Goal: Transaction & Acquisition: Purchase product/service

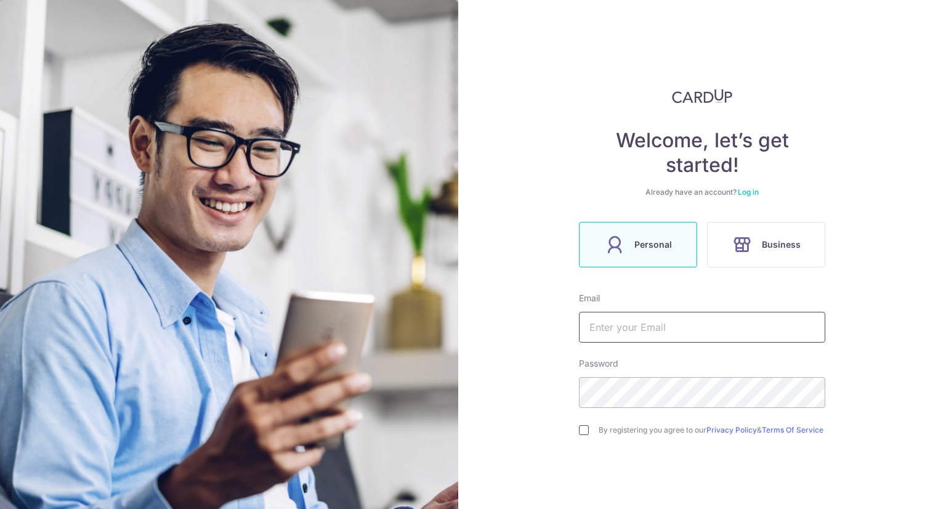
type input "[EMAIL_ADDRESS][DOMAIN_NAME]"
click at [585, 433] on div "By registering you agree to our Privacy Policy & Terms Of Service" at bounding box center [702, 429] width 246 height 15
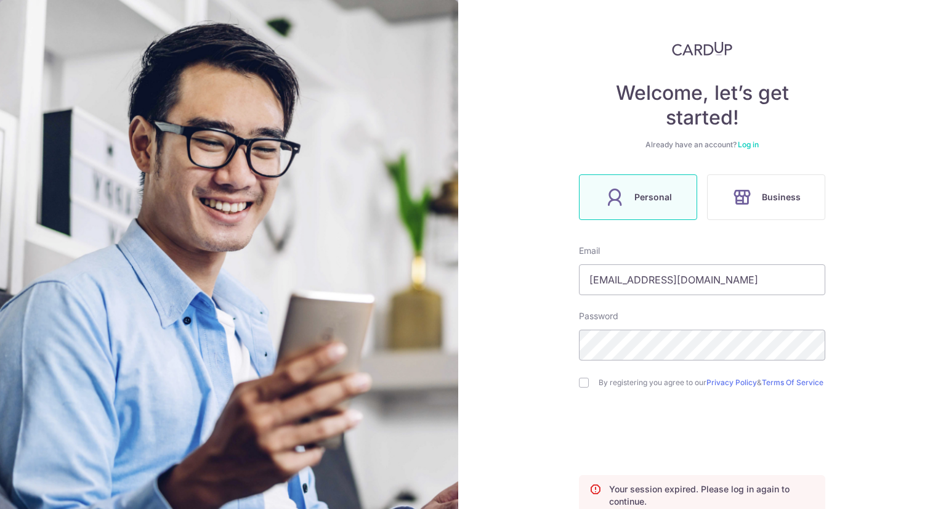
scroll to position [62, 0]
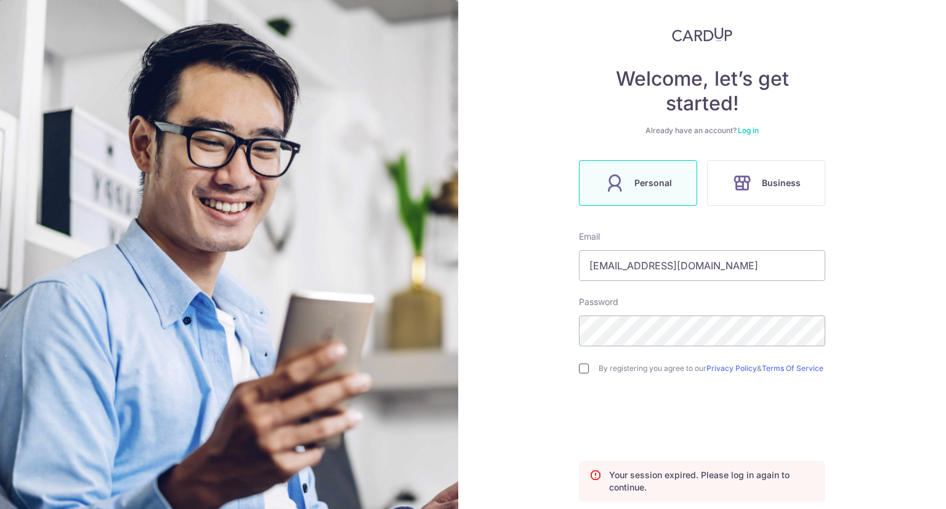
click at [581, 371] on input "checkbox" at bounding box center [584, 368] width 10 height 10
checkbox input "true"
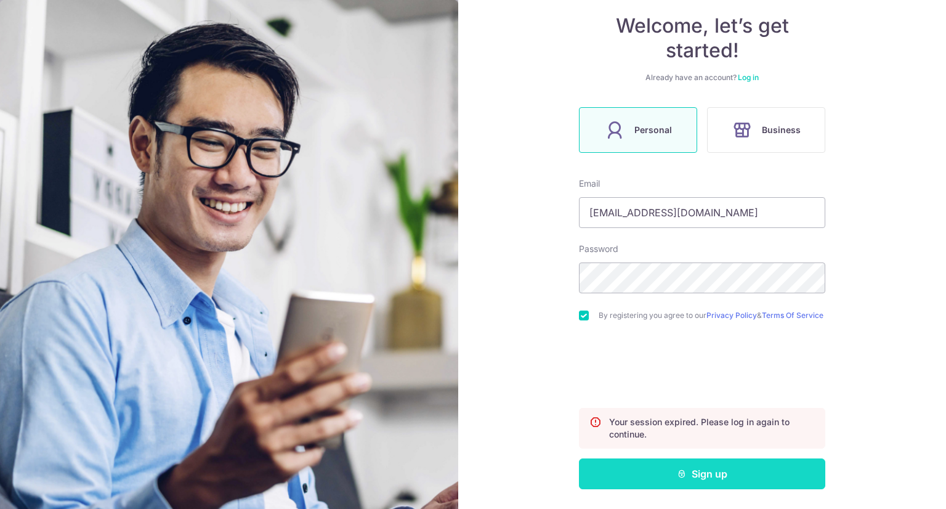
click at [707, 475] on button "Sign up" at bounding box center [702, 473] width 246 height 31
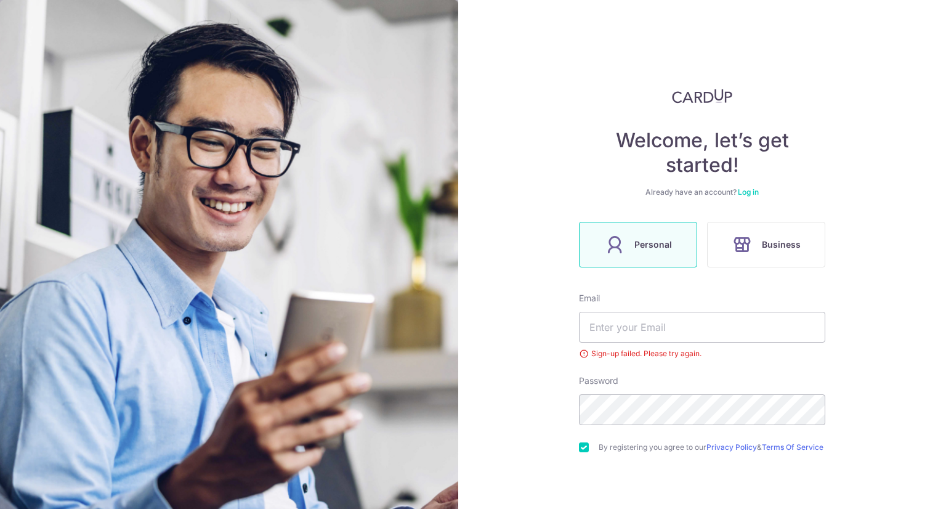
scroll to position [86, 0]
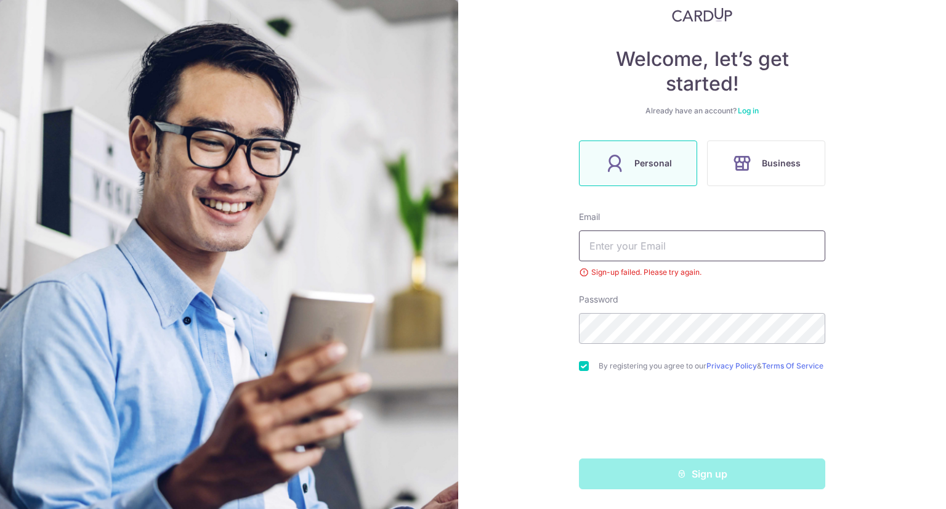
type input "[EMAIL_ADDRESS][DOMAIN_NAME]"
click at [702, 256] on div "Email serene_ling93@hotmail.com Sign-up failed. Please try again." at bounding box center [702, 245] width 246 height 68
click at [713, 241] on input "[EMAIL_ADDRESS][DOMAIN_NAME]" at bounding box center [702, 245] width 246 height 31
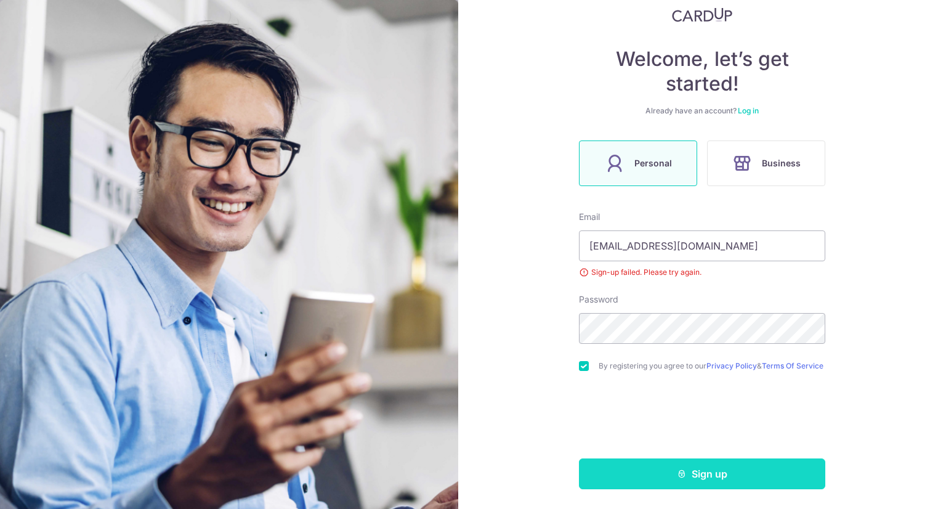
click at [712, 481] on button "Sign up" at bounding box center [702, 473] width 246 height 31
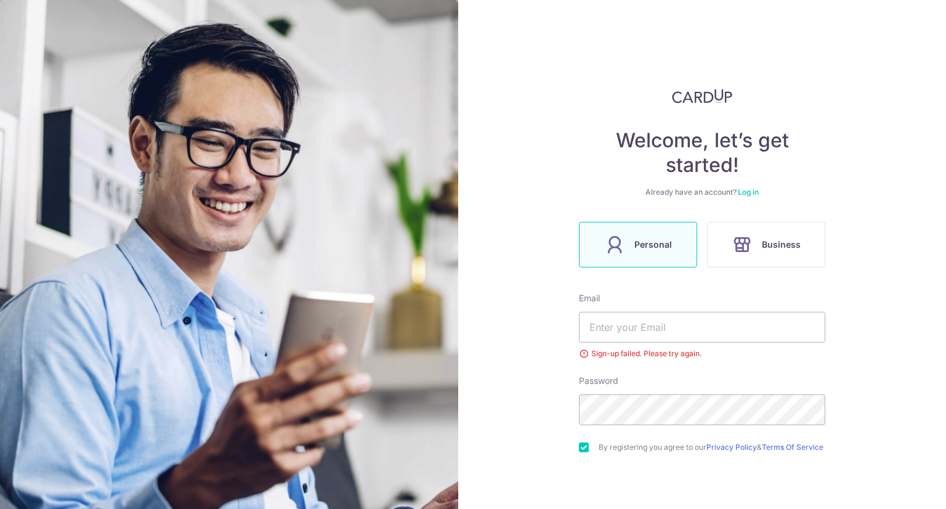
scroll to position [38, 0]
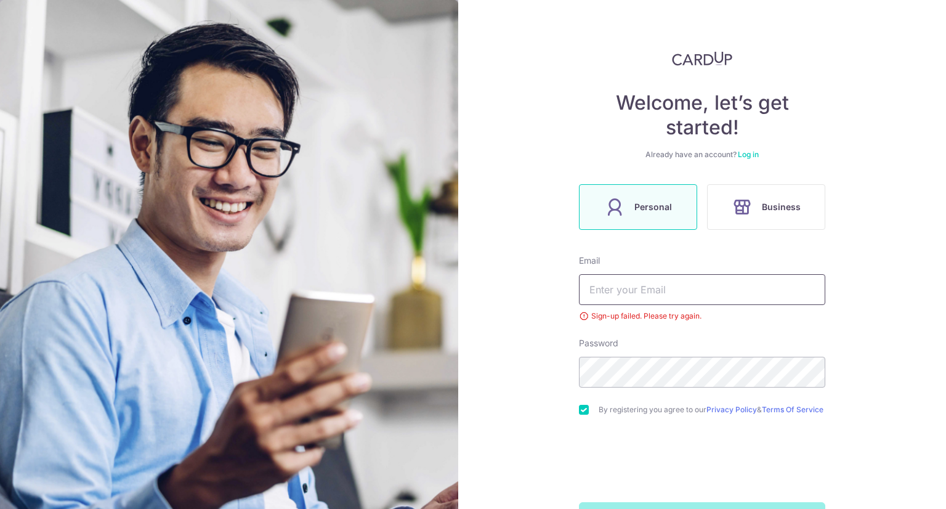
type input "serene_ling93@hotmail.com"
drag, startPoint x: 717, startPoint y: 276, endPoint x: 719, endPoint y: 304, distance: 27.8
click at [717, 276] on input "serene_ling93@hotmail.com" at bounding box center [702, 289] width 246 height 31
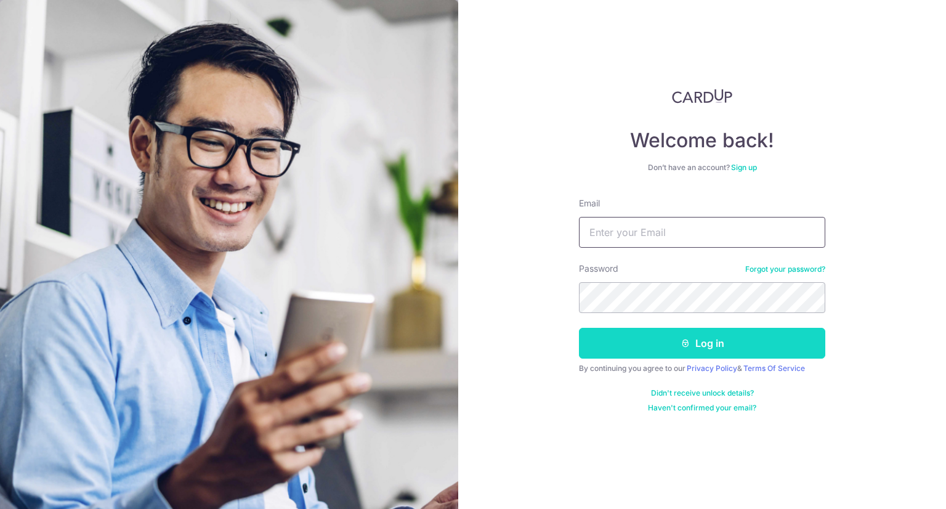
type input "[EMAIL_ADDRESS][DOMAIN_NAME]"
click at [710, 339] on button "Log in" at bounding box center [702, 343] width 246 height 31
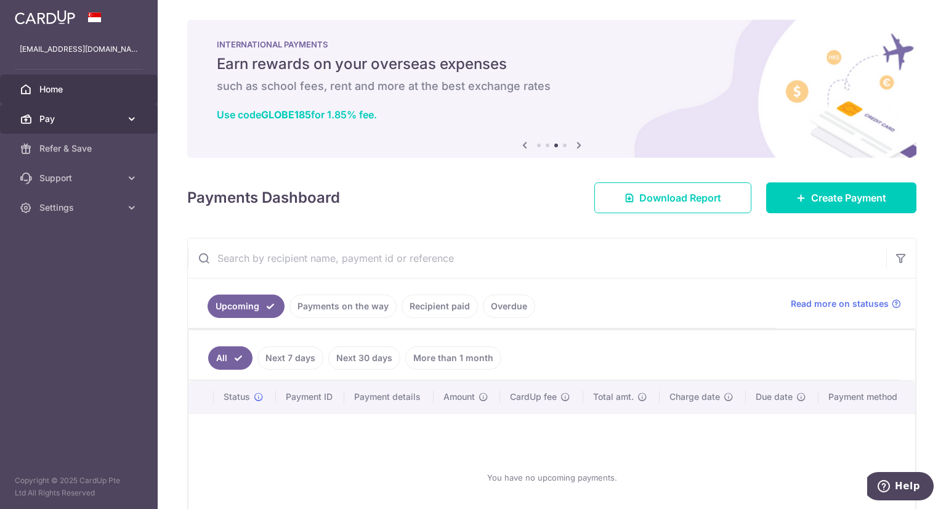
click at [99, 118] on span "Pay" at bounding box center [79, 119] width 81 height 12
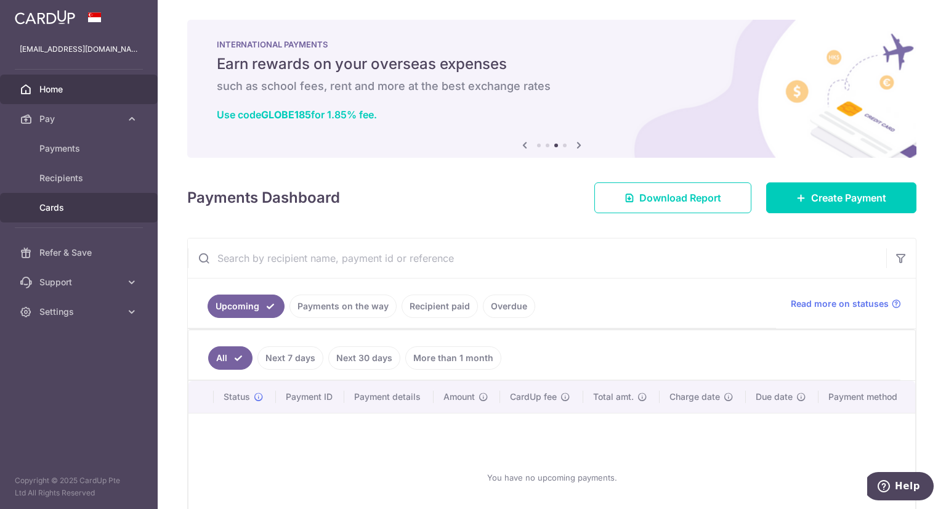
click at [52, 207] on span "Cards" at bounding box center [79, 207] width 81 height 12
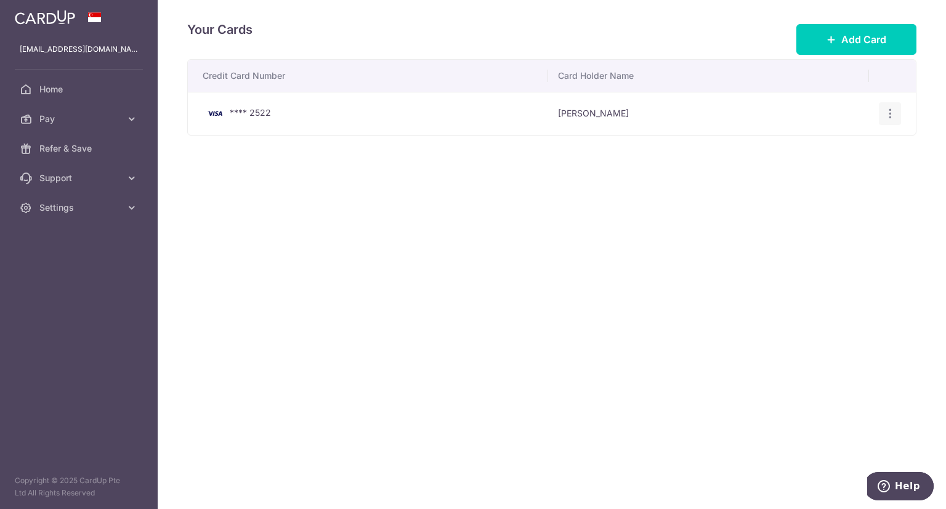
click at [883, 111] on icon "button" at bounding box center [889, 113] width 13 height 13
click at [821, 147] on span "View/Edit" at bounding box center [848, 147] width 84 height 15
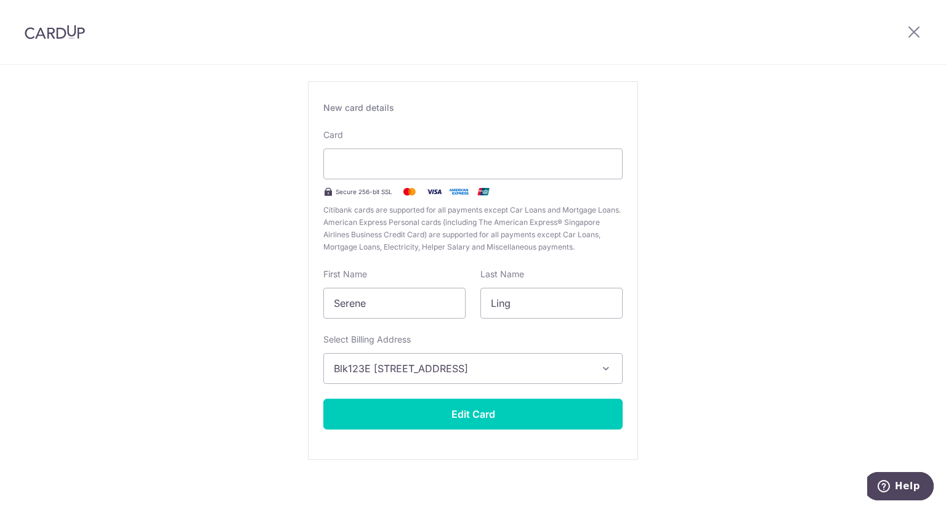
scroll to position [73, 0]
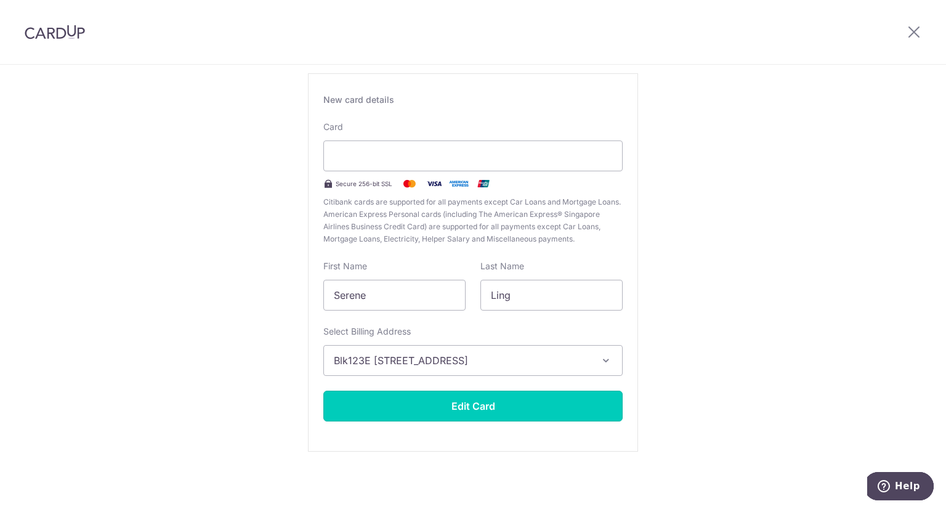
click at [512, 406] on button "Edit Card" at bounding box center [472, 405] width 299 height 31
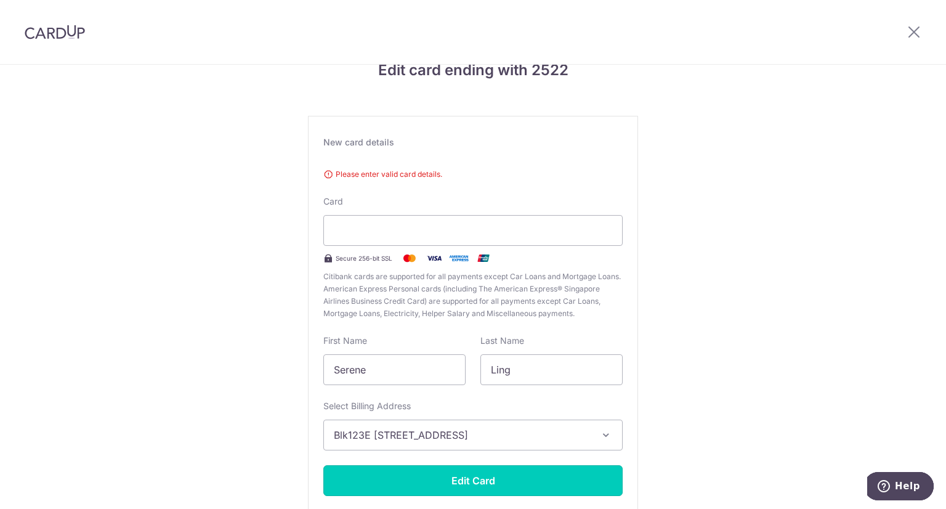
scroll to position [0, 0]
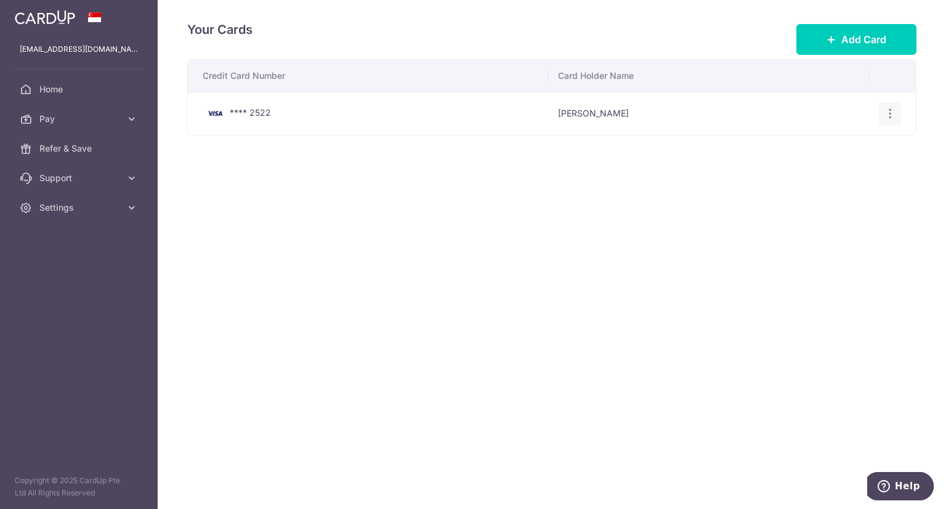
click at [889, 111] on icon "button" at bounding box center [889, 113] width 13 height 13
click at [842, 174] on span "Delete" at bounding box center [848, 177] width 84 height 15
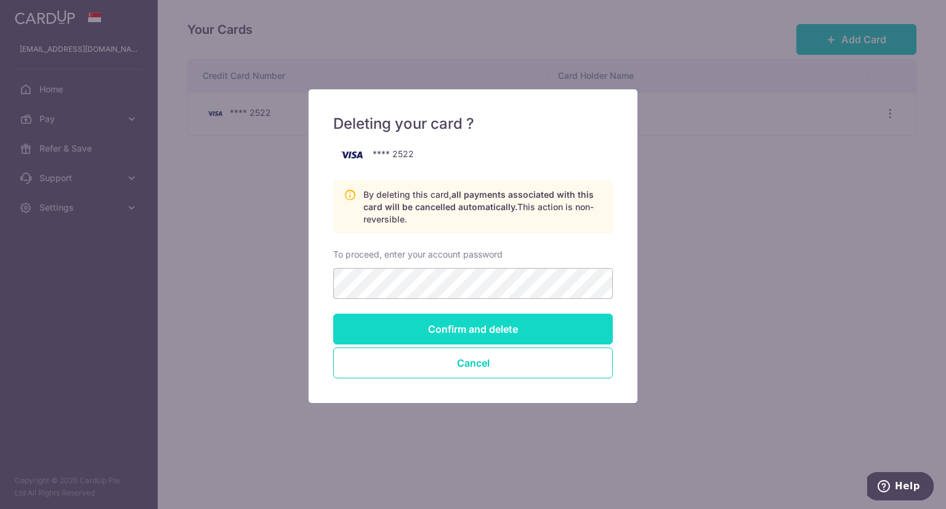
click at [481, 326] on input "Confirm and delete" at bounding box center [472, 328] width 279 height 31
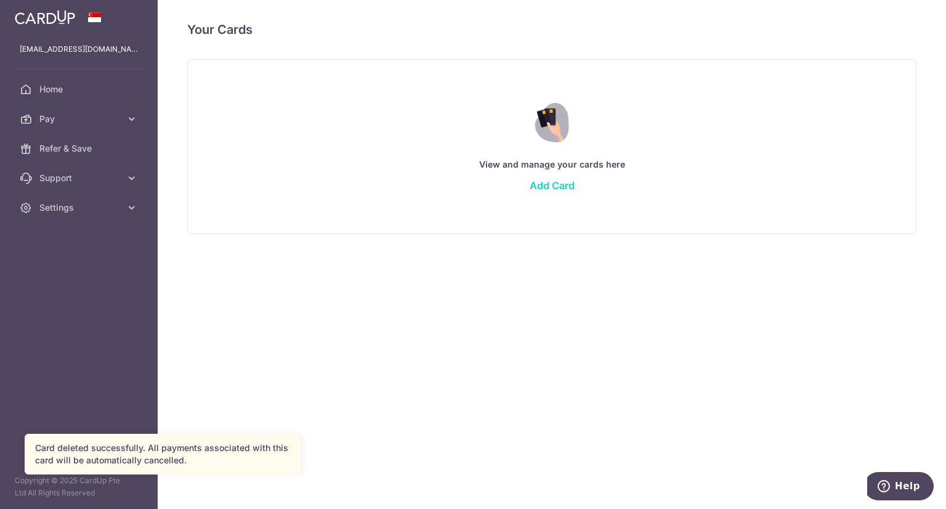
click at [559, 188] on link "Add Card" at bounding box center [551, 185] width 45 height 12
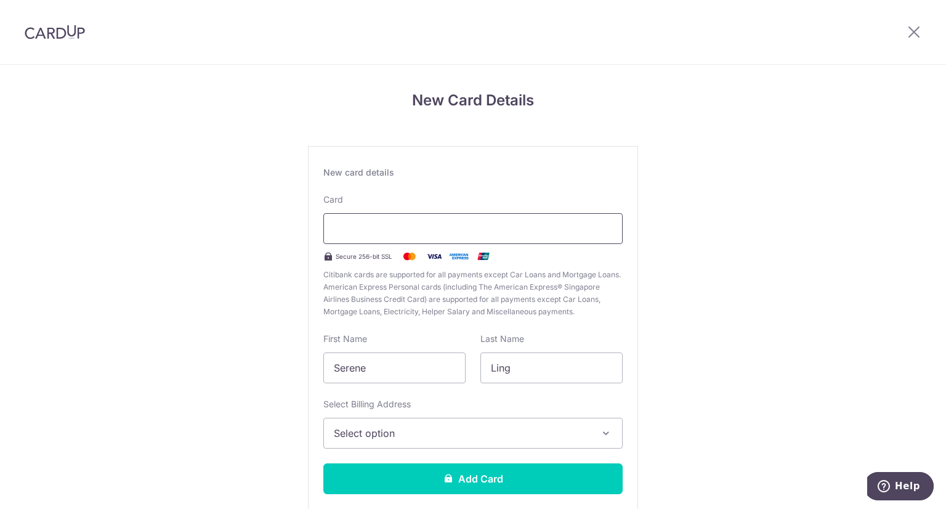
click at [403, 213] on div at bounding box center [472, 228] width 299 height 31
click at [662, 239] on div "New Card Details New card details Card Secure 256-bit SSL Citibank cards are su…" at bounding box center [473, 323] width 946 height 517
click at [741, 359] on div "New Card Details New card details Card Secure 256-bit SSL Citibank cards are su…" at bounding box center [473, 323] width 946 height 517
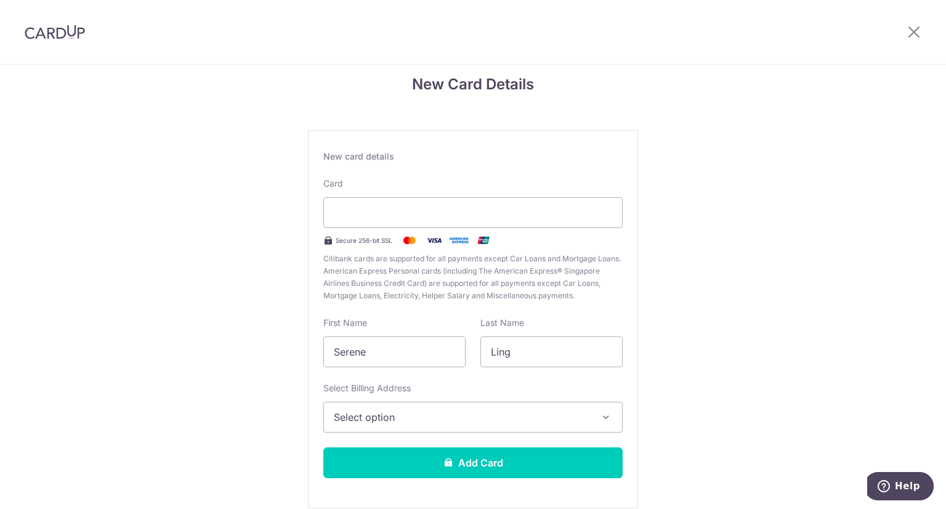
scroll to position [62, 0]
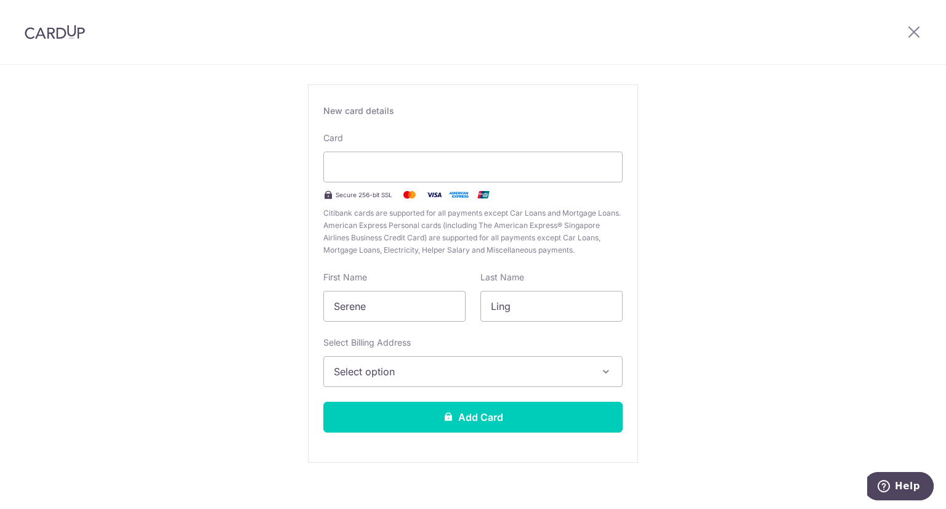
click at [465, 370] on span "Select option" at bounding box center [462, 371] width 256 height 15
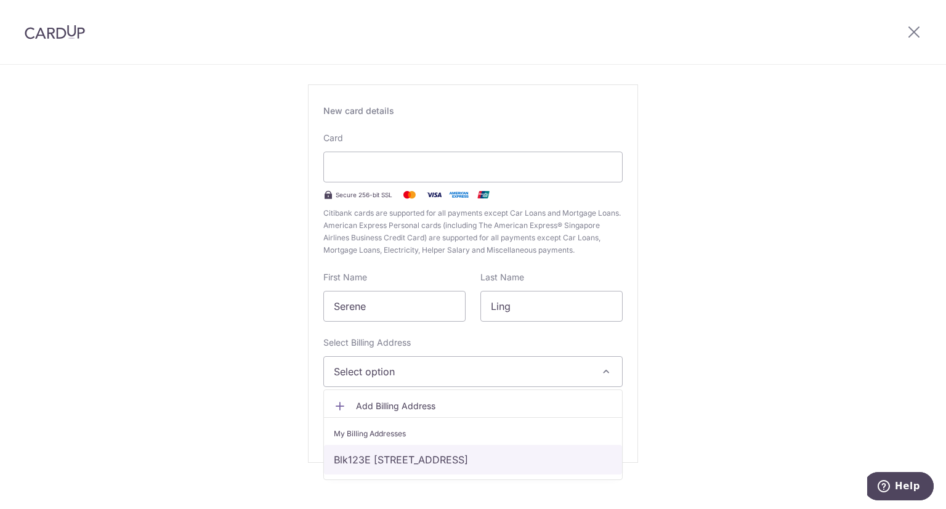
click at [457, 454] on link "Blk123E [STREET_ADDRESS]" at bounding box center [473, 459] width 298 height 30
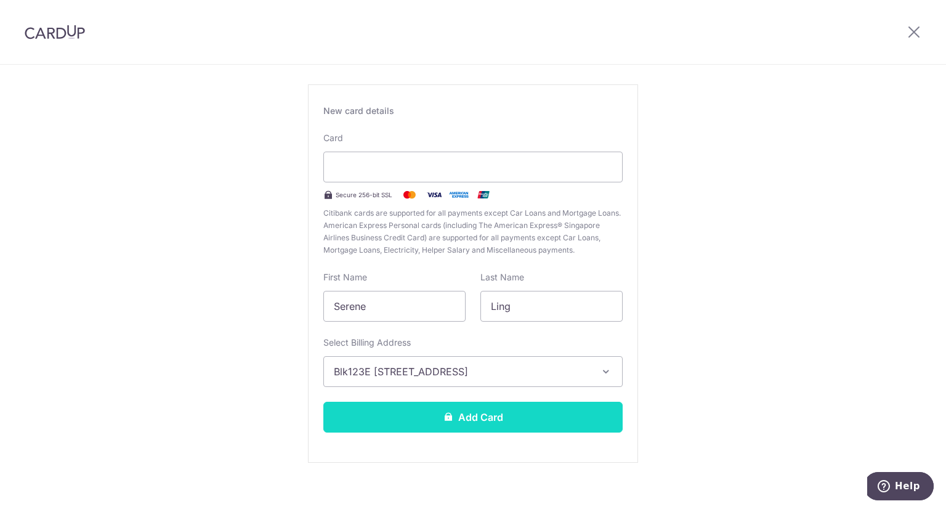
click at [460, 414] on button "Add Card" at bounding box center [472, 416] width 299 height 31
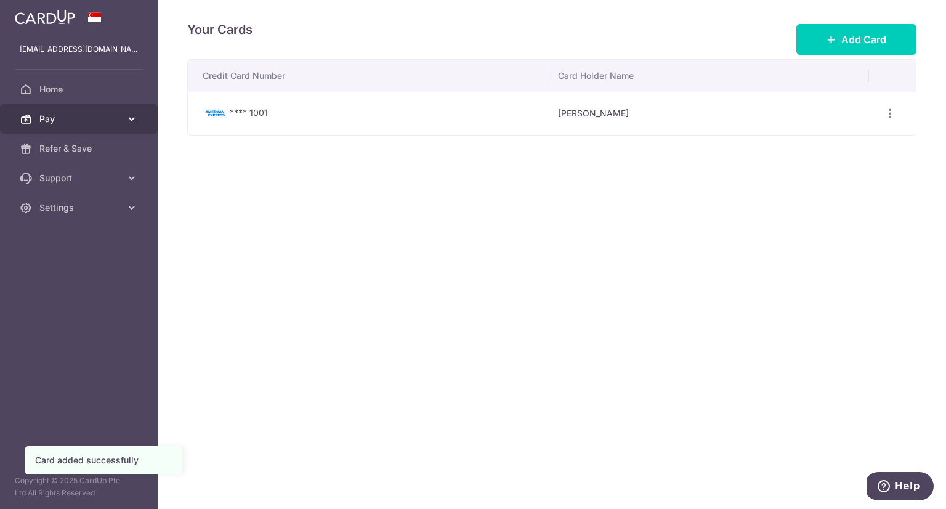
click at [70, 118] on span "Pay" at bounding box center [79, 119] width 81 height 12
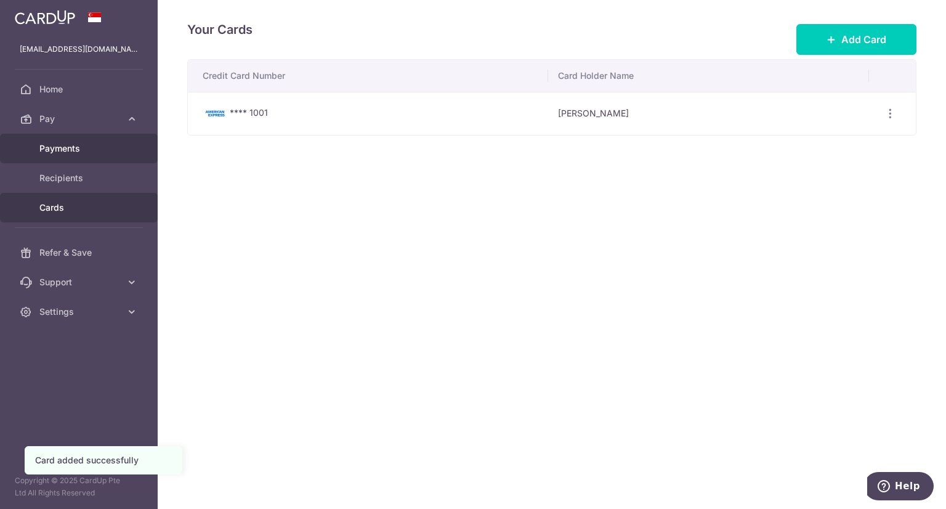
click at [71, 142] on span "Payments" at bounding box center [79, 148] width 81 height 12
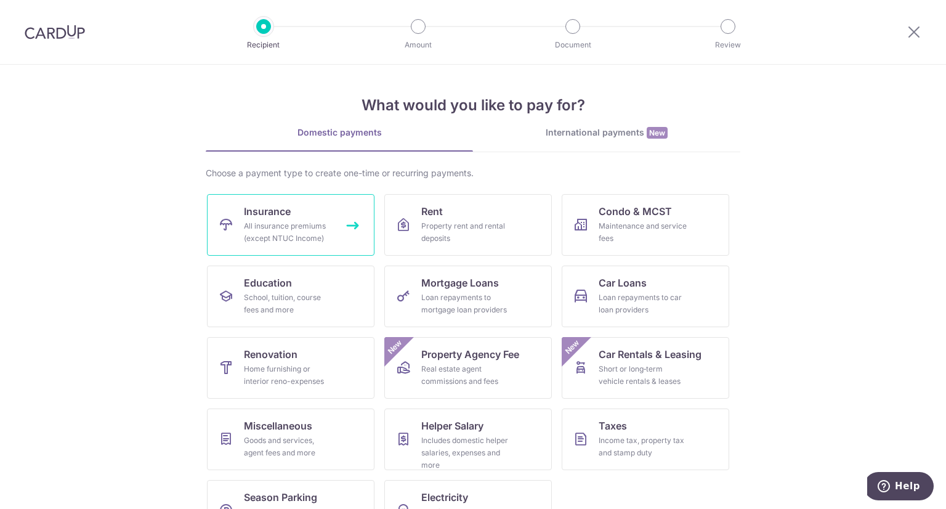
click at [269, 235] on div "All insurance premiums (except NTUC Income)" at bounding box center [288, 232] width 89 height 25
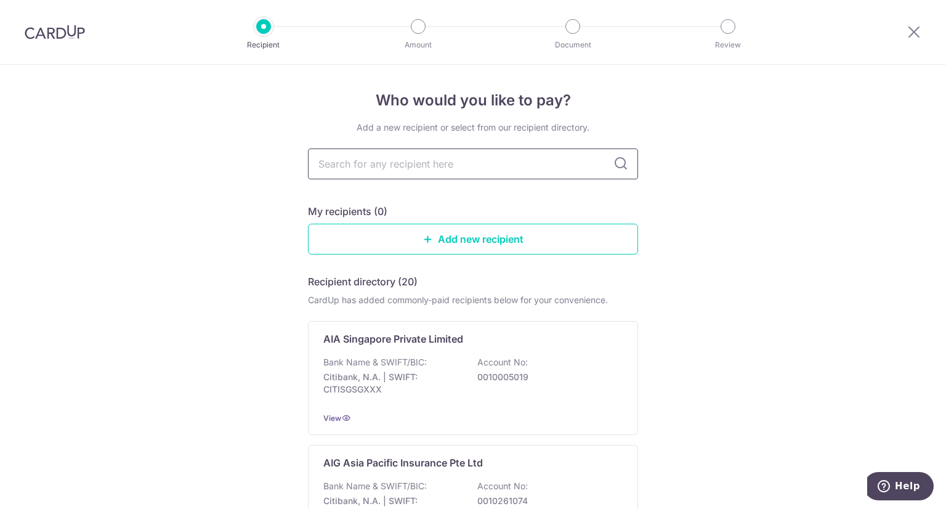
click at [597, 173] on input "text" at bounding box center [473, 163] width 330 height 31
type input "prude"
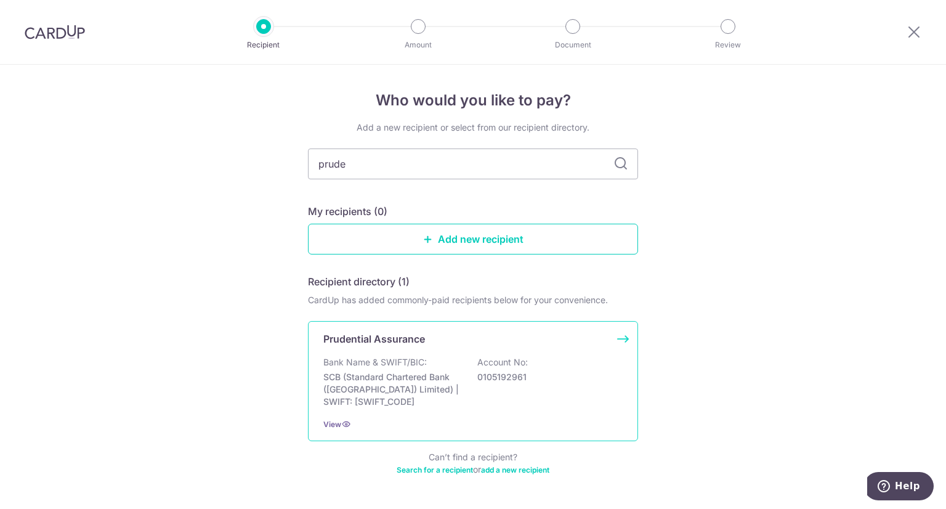
click at [400, 369] on div "Bank Name & SWIFT/BIC: SCB (Standard Chartered Bank (Singapore) Limited) | SWIF…" at bounding box center [472, 382] width 299 height 52
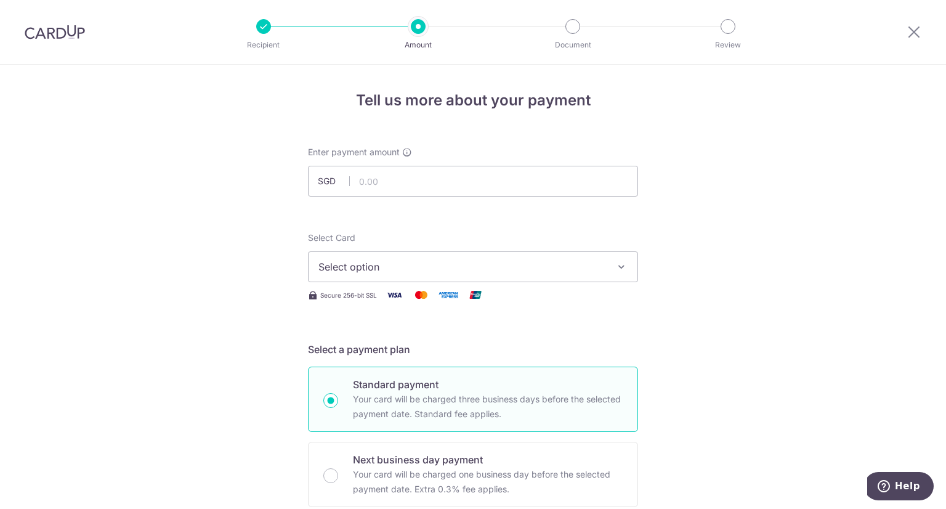
click at [538, 265] on span "Select option" at bounding box center [461, 266] width 287 height 15
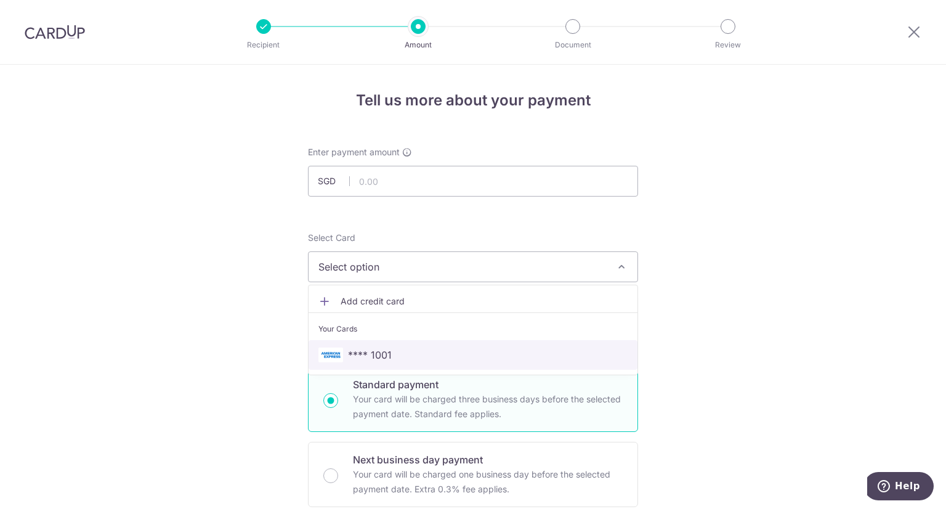
click at [505, 348] on span "**** 1001" at bounding box center [472, 354] width 309 height 15
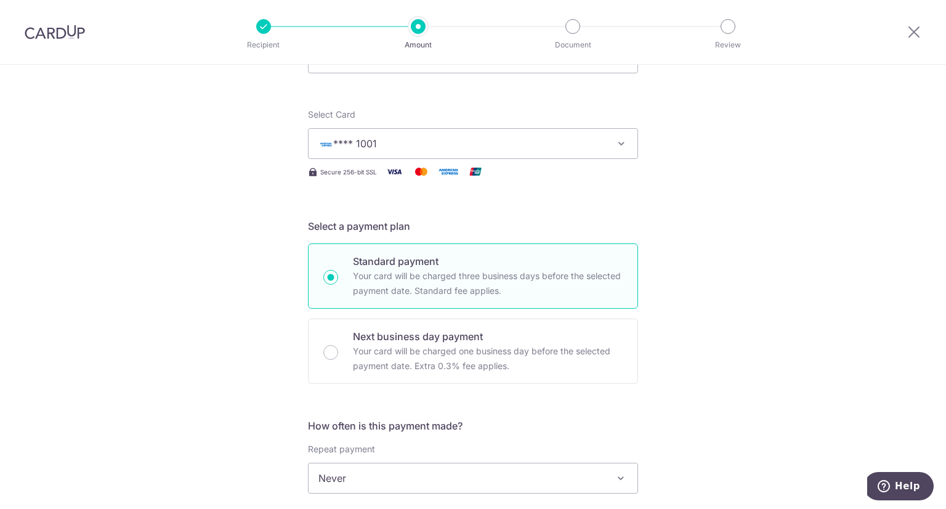
scroll to position [185, 0]
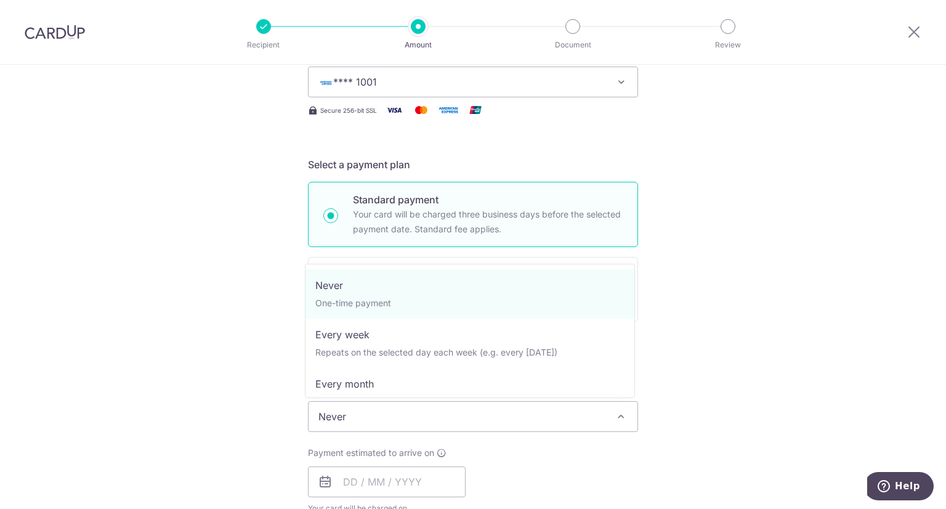
click at [606, 407] on span "Never" at bounding box center [472, 416] width 329 height 30
click at [813, 163] on div "Tell us more about your payment Enter payment amount SGD Select Card **** 1001 …" at bounding box center [473, 437] width 946 height 1114
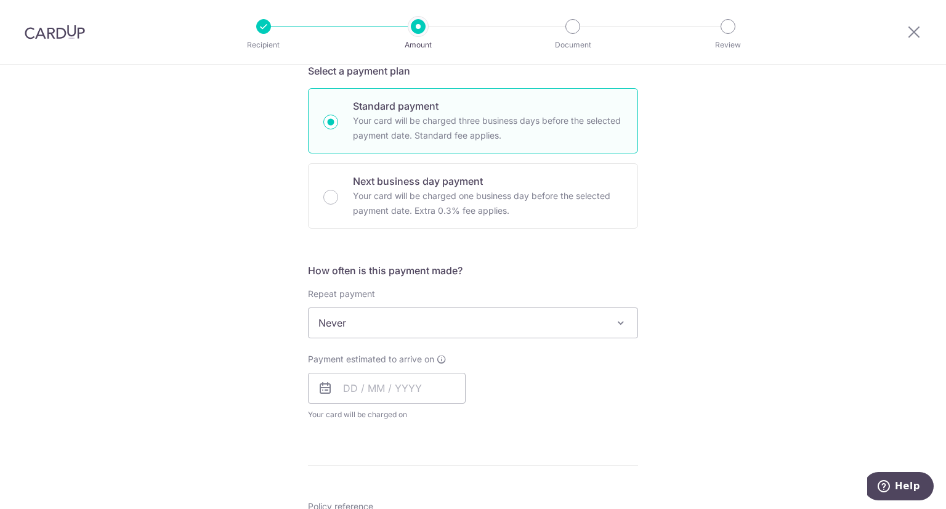
scroll to position [308, 0]
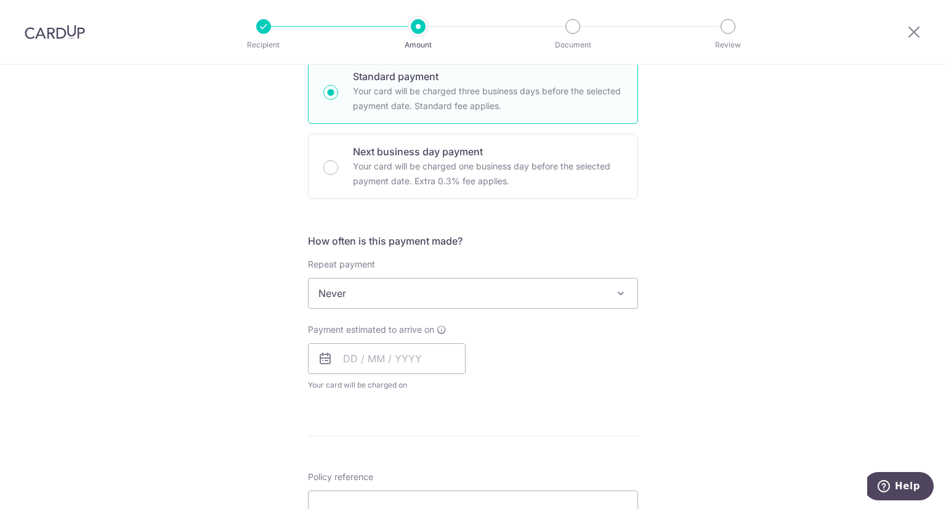
click at [595, 296] on span "Never" at bounding box center [472, 293] width 329 height 30
click at [770, 279] on div "Tell us more about your payment Enter payment amount SGD Select Card **** 1001 …" at bounding box center [473, 314] width 946 height 1114
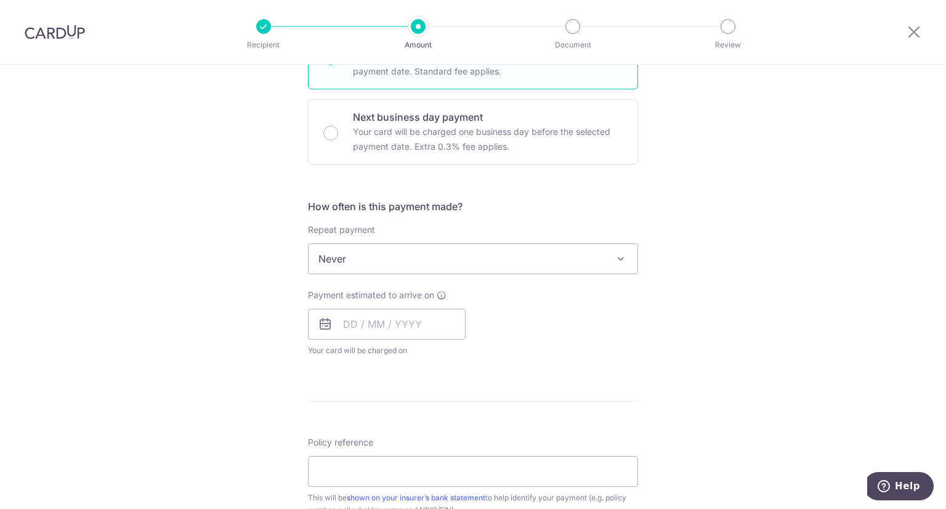
scroll to position [369, 0]
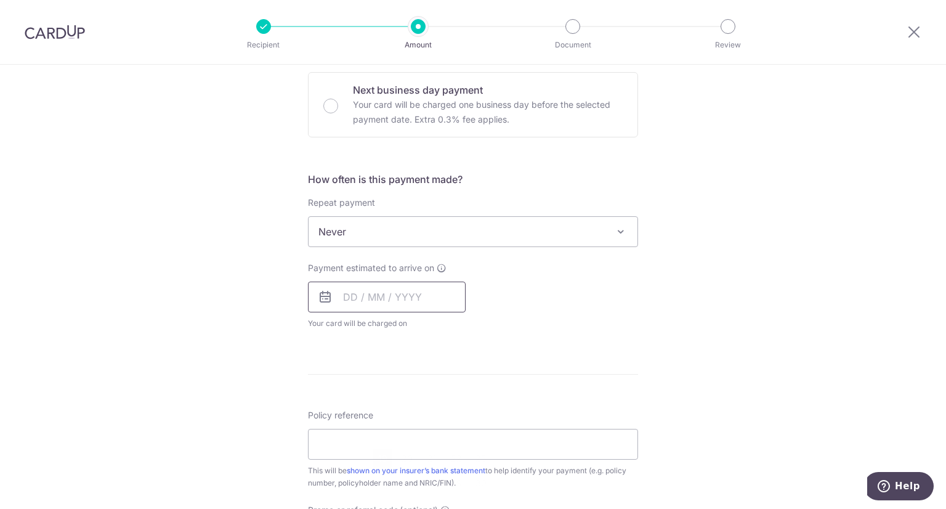
drag, startPoint x: 377, startPoint y: 294, endPoint x: 392, endPoint y: 296, distance: 15.0
click at [377, 294] on input "text" at bounding box center [387, 296] width 158 height 31
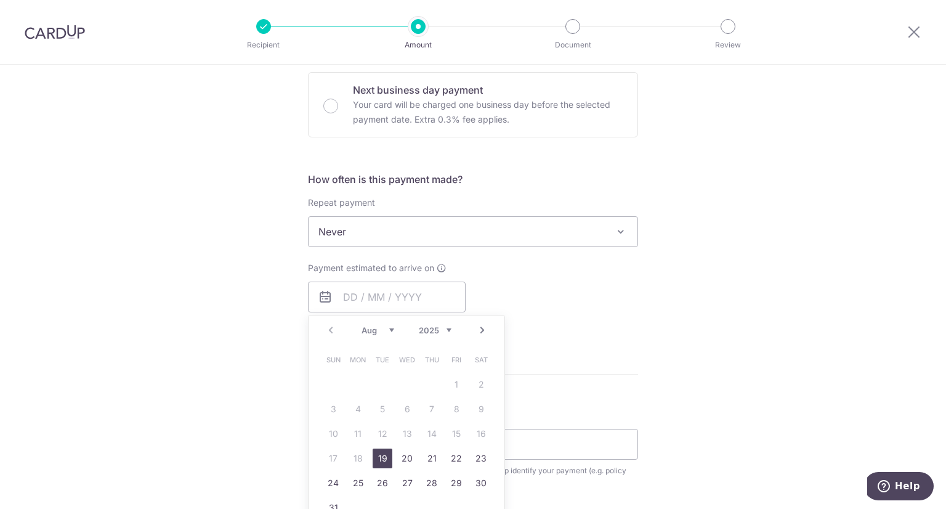
click at [382, 457] on link "19" at bounding box center [382, 458] width 20 height 20
type input "[DATE]"
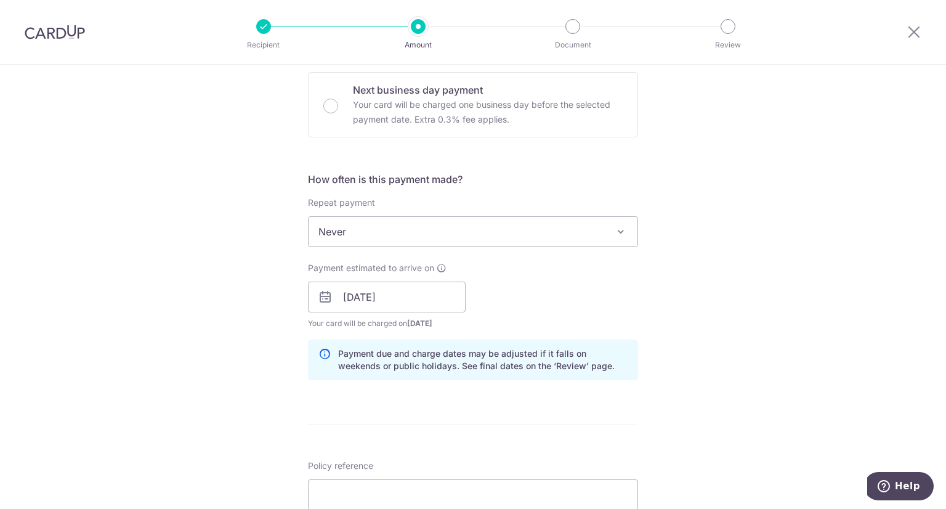
click at [603, 287] on div "Payment estimated to arrive on [DATE] Prev Next Aug Sep Oct Nov [DATE] 2026 202…" at bounding box center [472, 296] width 345 height 68
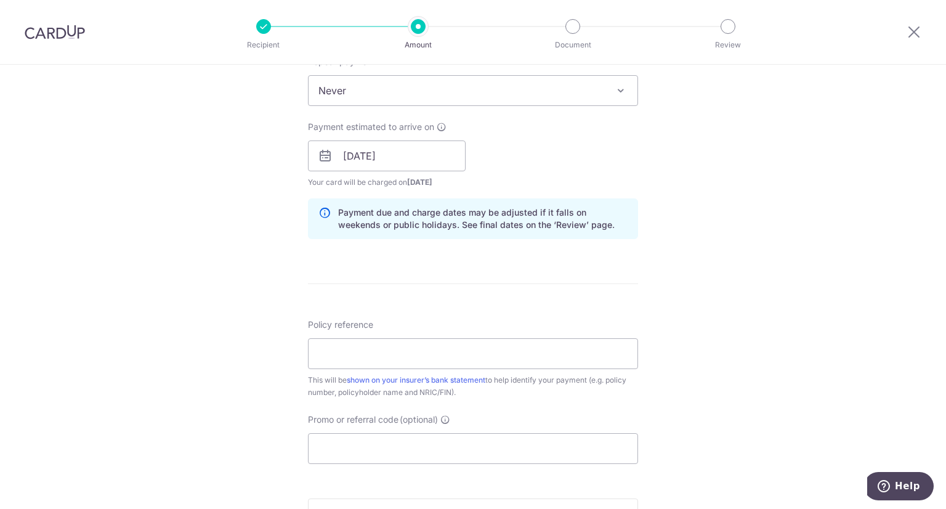
scroll to position [616, 0]
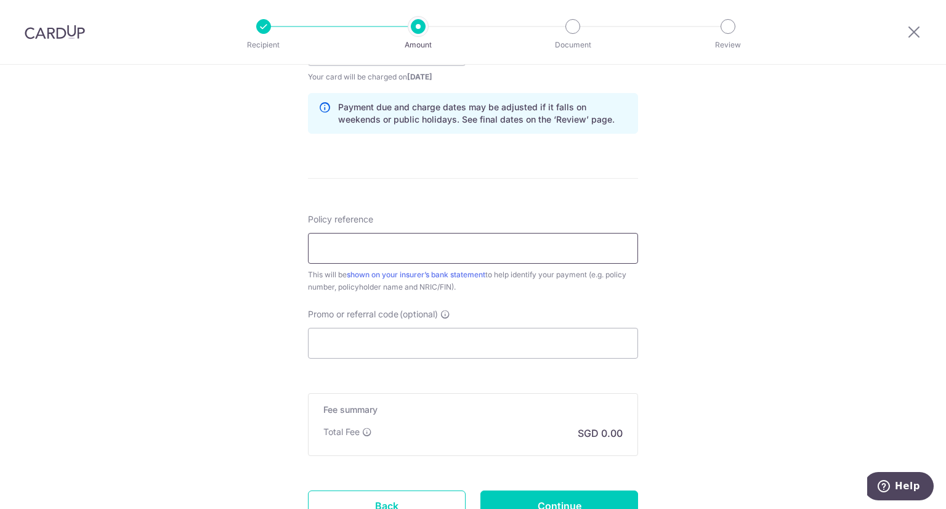
click at [469, 256] on input "Policy reference" at bounding box center [473, 248] width 330 height 31
click at [429, 244] on input "Policy reference" at bounding box center [473, 248] width 330 height 31
paste input "62309151"
type input "62309151"
click at [398, 340] on input "Promo or referral code (optional)" at bounding box center [473, 343] width 330 height 31
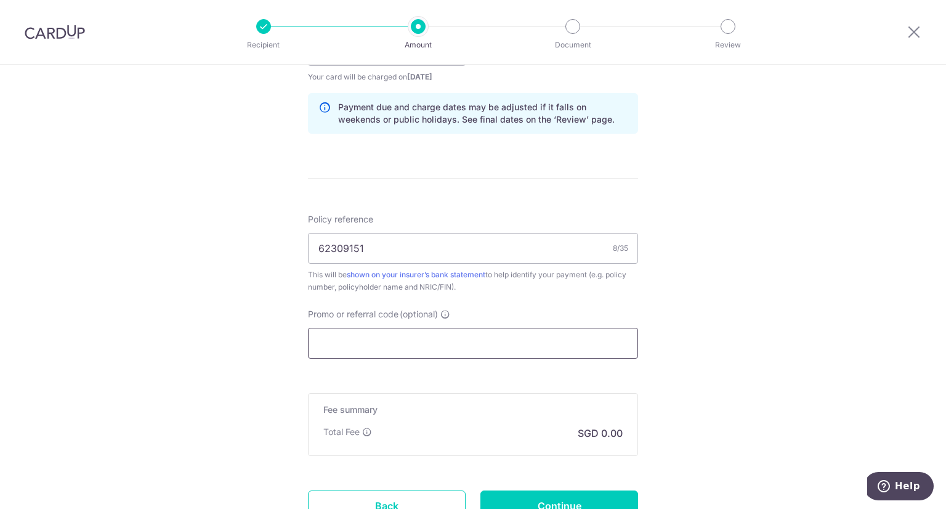
scroll to position [719, 0]
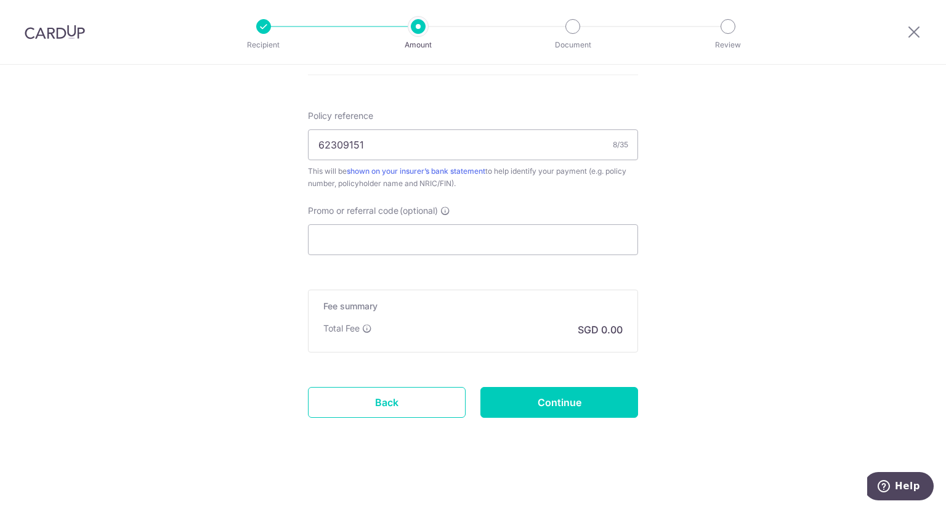
drag, startPoint x: 537, startPoint y: 323, endPoint x: 569, endPoint y: 326, distance: 32.8
click at [539, 324] on div "Total Fee SGD 0.00" at bounding box center [472, 329] width 299 height 15
click at [559, 396] on input "Continue" at bounding box center [559, 402] width 158 height 31
type input "Create Schedule"
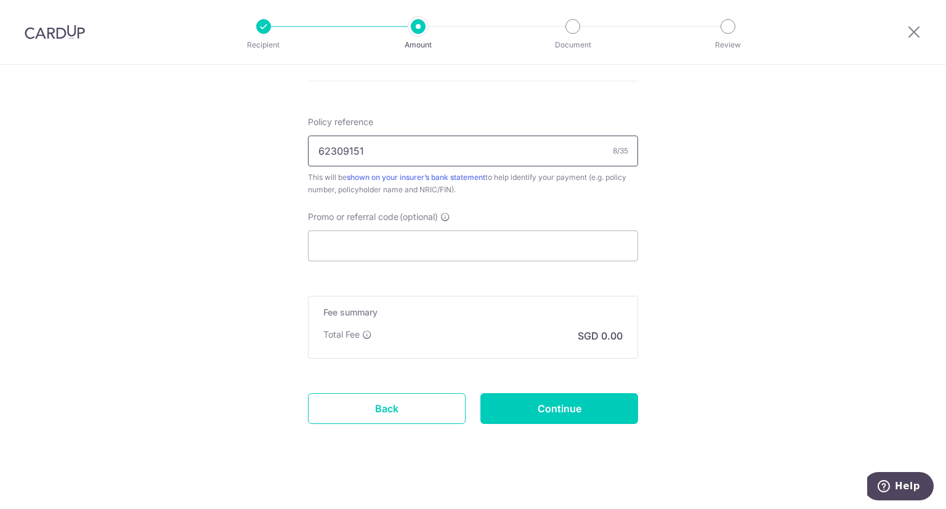
scroll to position [736, 0]
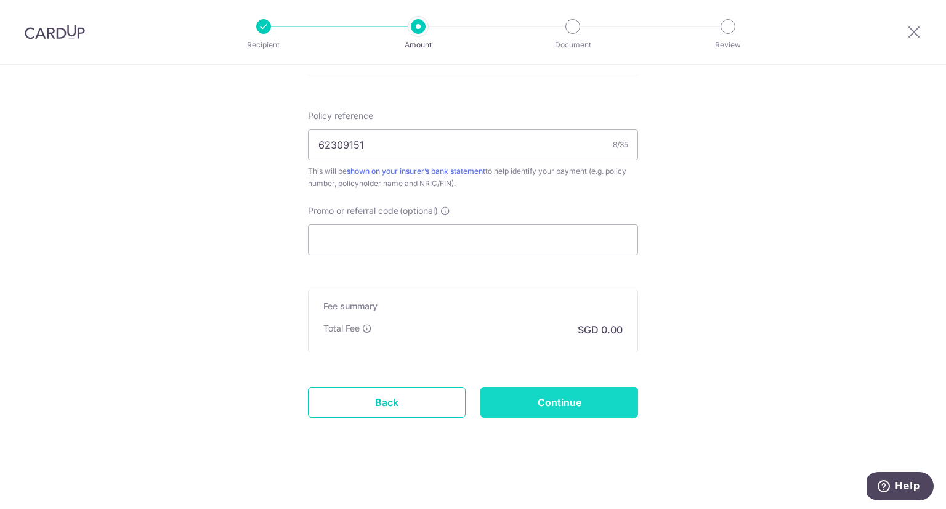
click at [572, 403] on input "Continue" at bounding box center [559, 402] width 158 height 31
type input "Create Schedule"
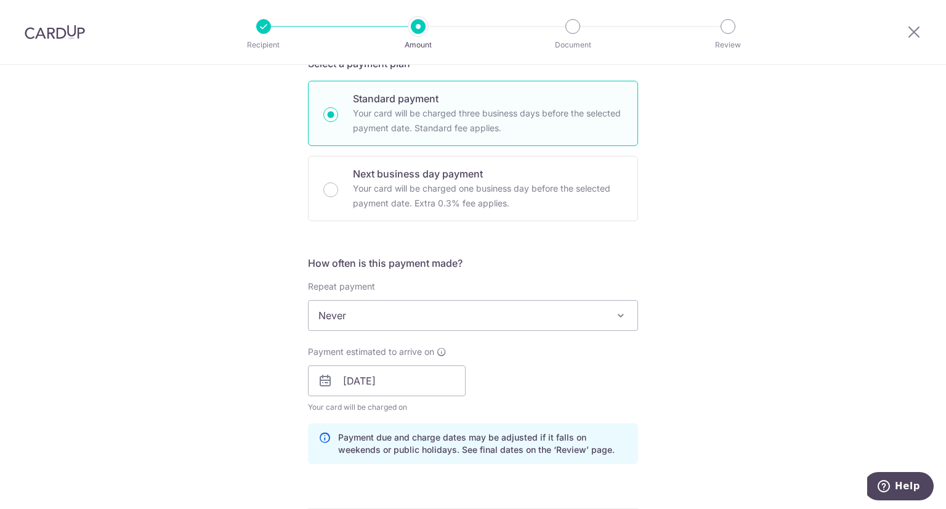
scroll to position [321, 0]
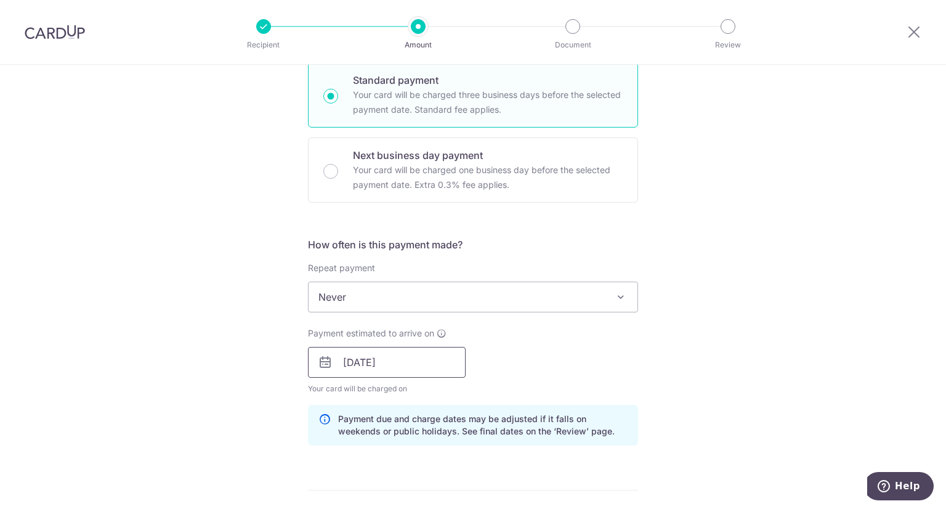
click at [430, 355] on input "[DATE]" at bounding box center [387, 362] width 158 height 31
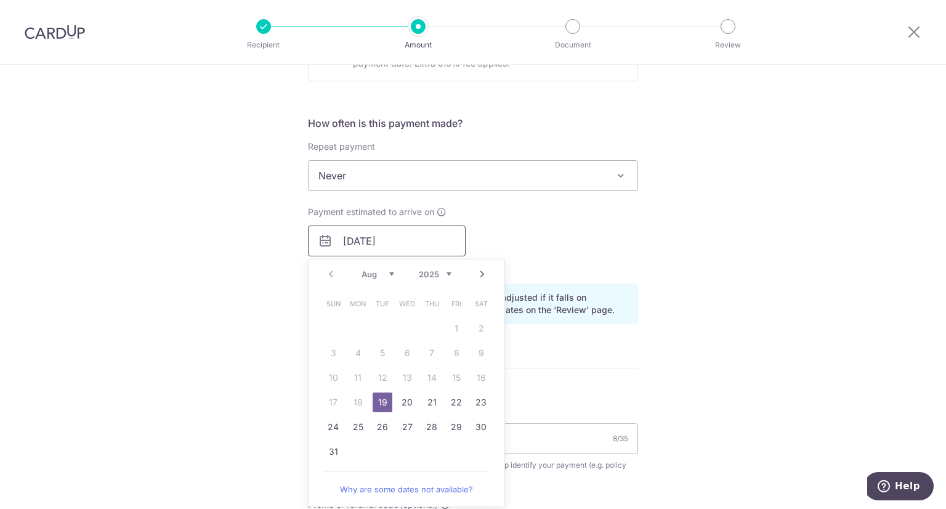
scroll to position [444, 0]
click at [404, 396] on link "20" at bounding box center [407, 400] width 20 height 20
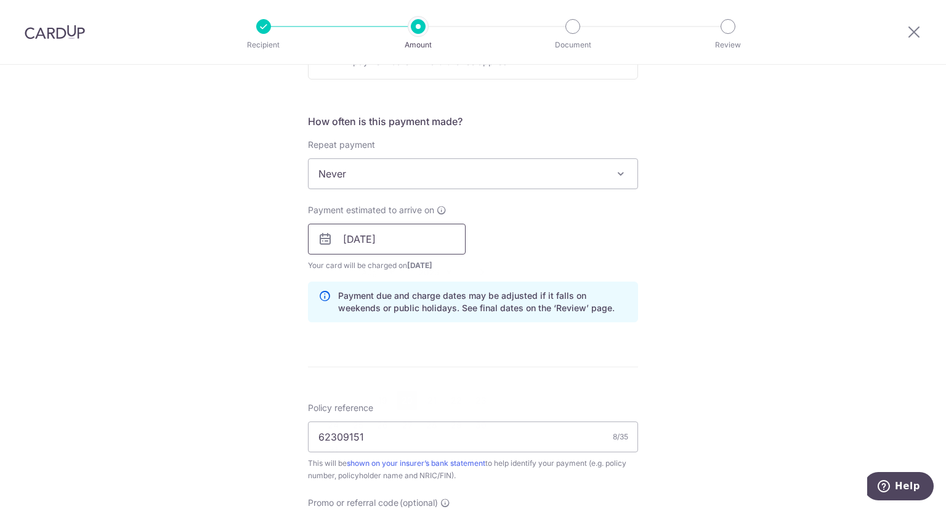
click at [422, 230] on input "20/08/2025" at bounding box center [387, 238] width 158 height 31
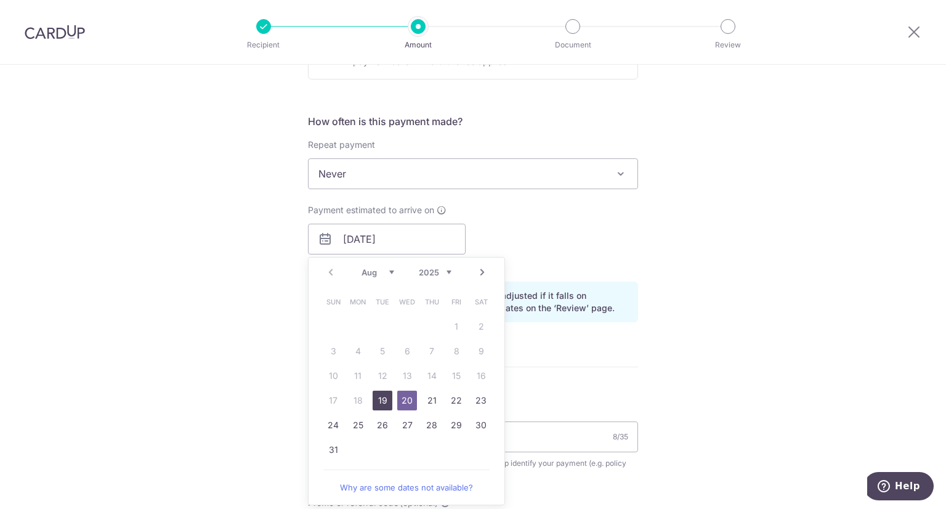
click at [376, 395] on link "19" at bounding box center [382, 400] width 20 height 20
type input "[DATE]"
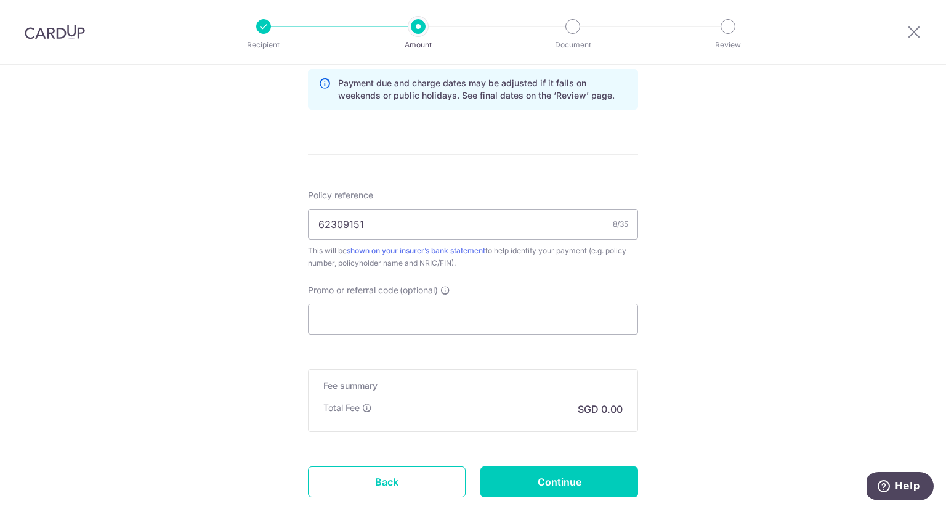
scroll to position [691, 0]
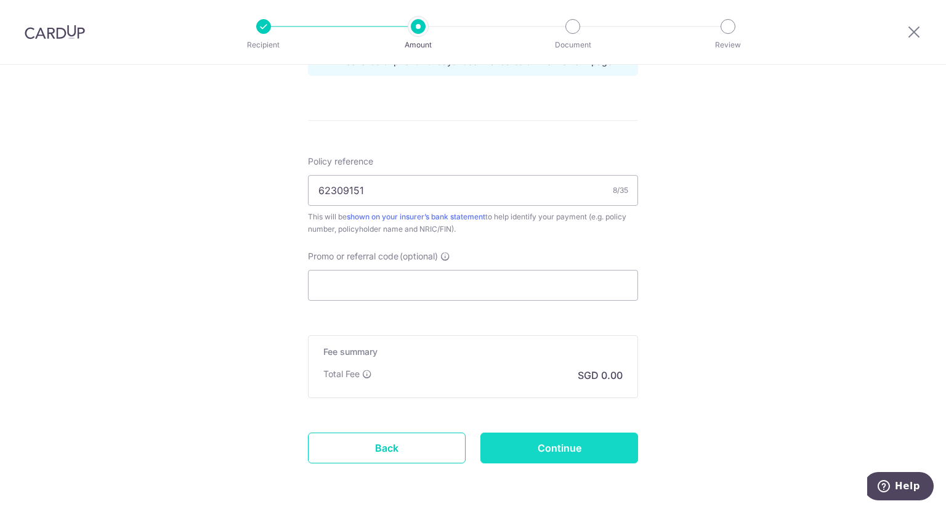
click at [535, 436] on input "Continue" at bounding box center [559, 447] width 158 height 31
type input "Create Schedule"
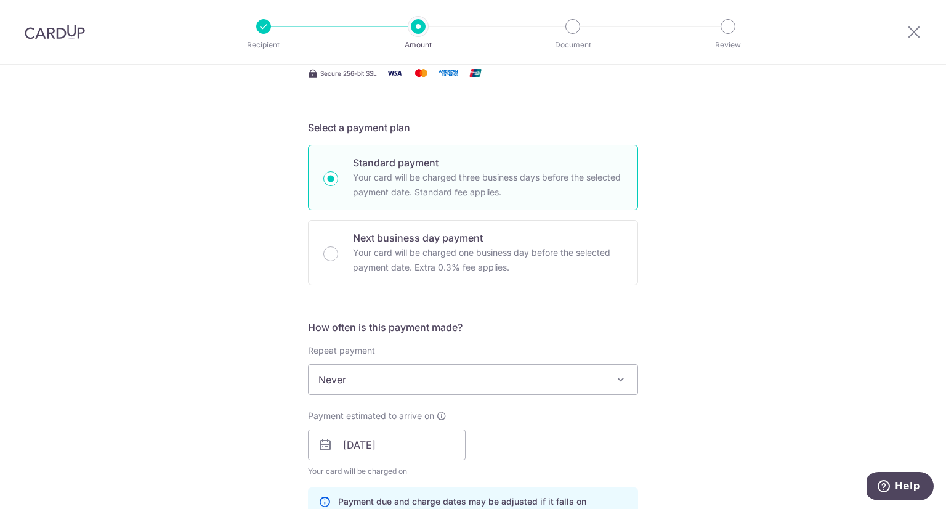
scroll to position [260, 0]
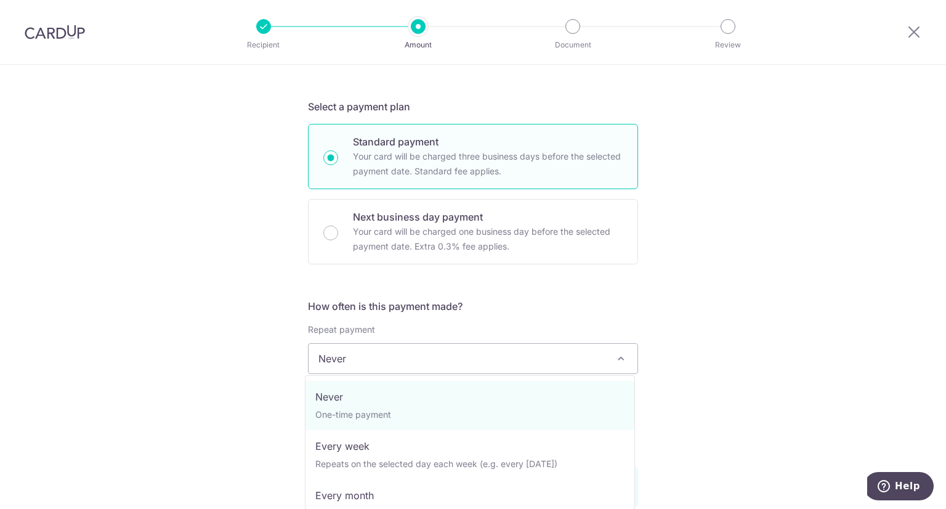
click at [578, 354] on span "Never" at bounding box center [472, 359] width 329 height 30
click at [747, 274] on div "Tell us more about your payment Enter payment amount SGD Please enter your paym…" at bounding box center [473, 395] width 946 height 1181
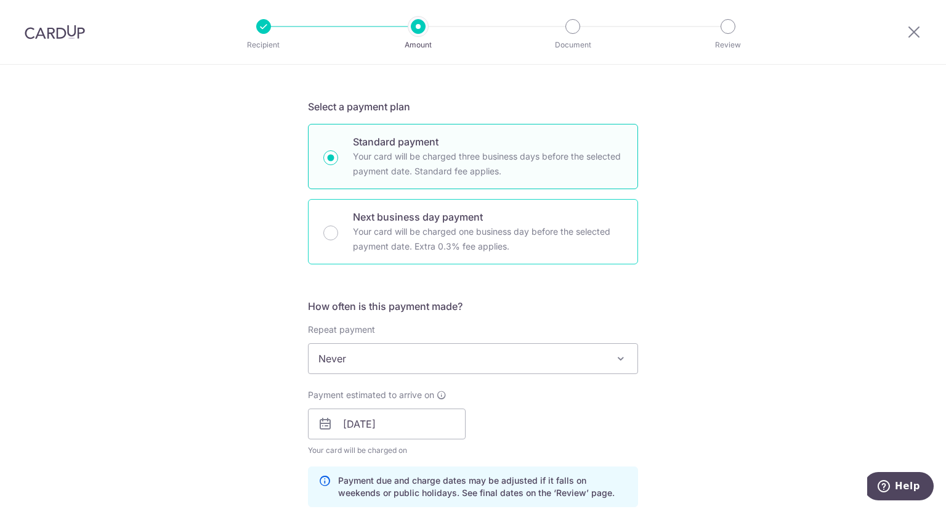
click at [445, 217] on p "Next business day payment" at bounding box center [488, 216] width 270 height 15
click at [338, 225] on input "Next business day payment Your card will be charged one business day before the…" at bounding box center [330, 232] width 15 height 15
radio input "false"
radio input "true"
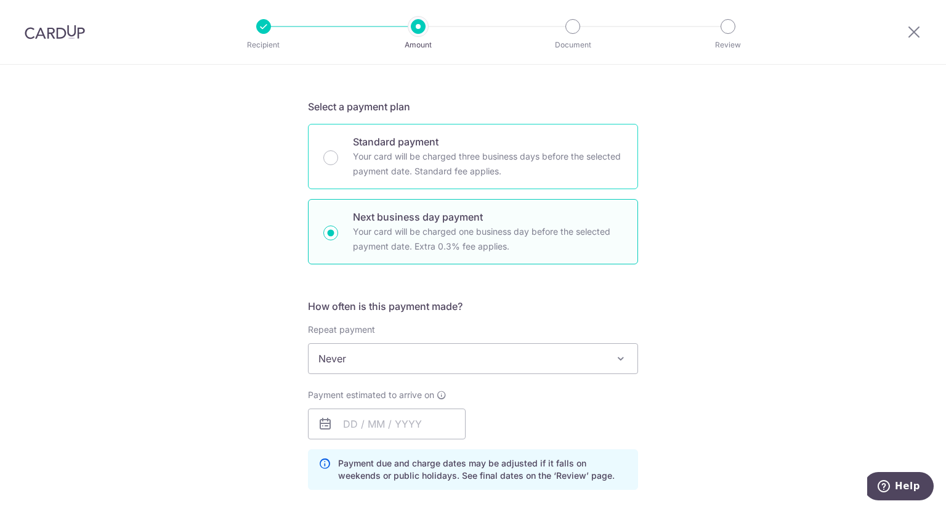
click at [457, 147] on p "Standard payment" at bounding box center [488, 141] width 270 height 15
click at [338, 150] on input "Standard payment Your card will be charged three business days before the selec…" at bounding box center [330, 157] width 15 height 15
radio input "true"
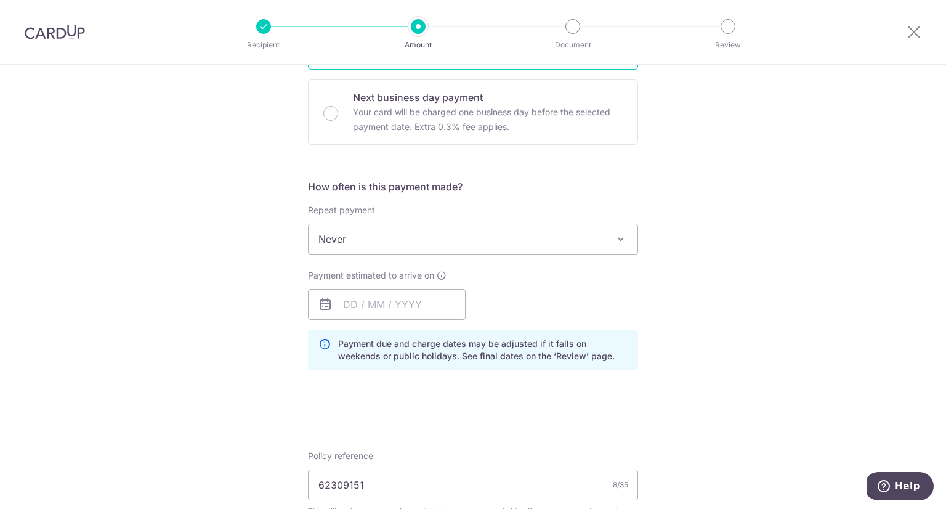
scroll to position [383, 0]
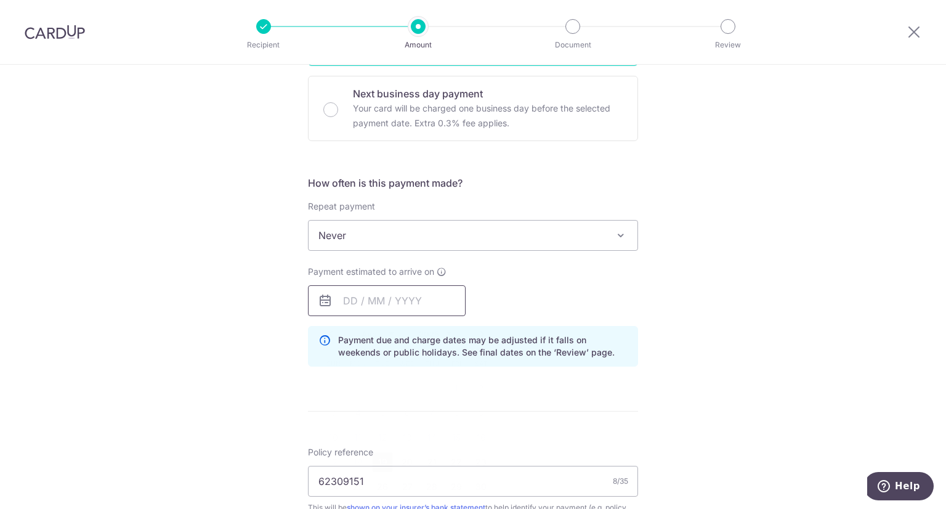
drag, startPoint x: 389, startPoint y: 296, endPoint x: 413, endPoint y: 298, distance: 24.1
click at [389, 296] on input "text" at bounding box center [387, 300] width 158 height 31
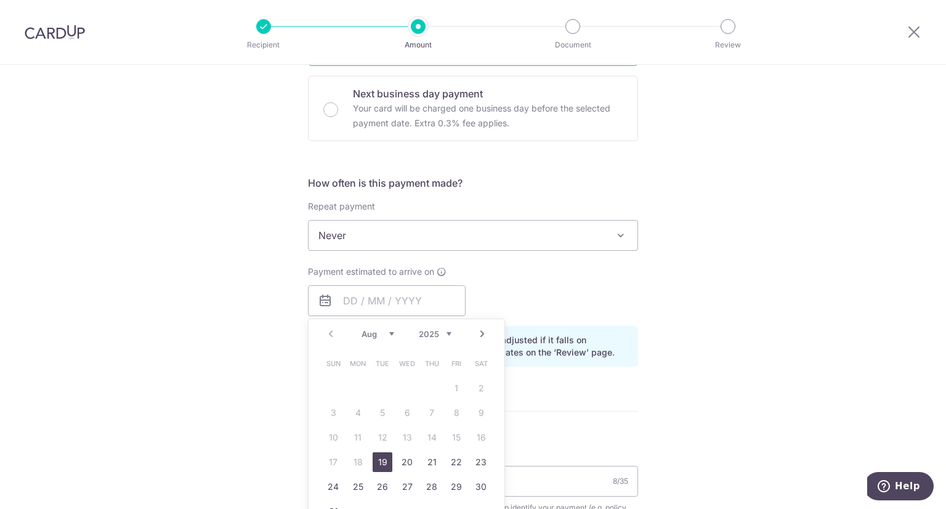
click at [534, 281] on div "Payment estimated to arrive on Prev Next Aug Sep Oct Nov Dec 2025 2026 2027 202…" at bounding box center [472, 290] width 345 height 50
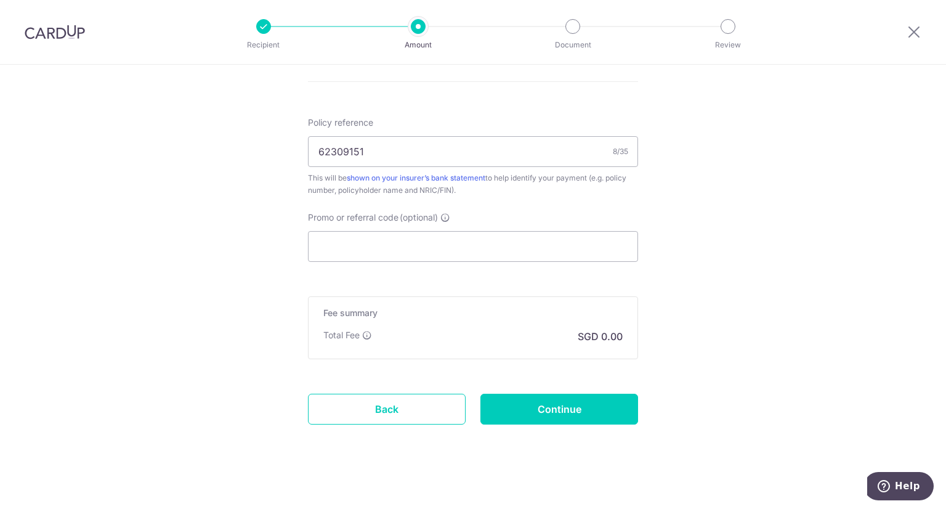
scroll to position [719, 0]
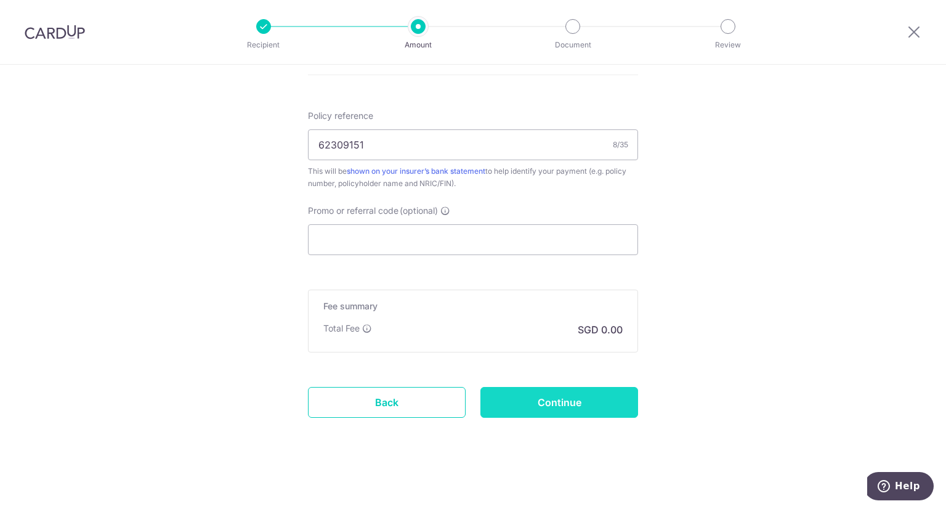
click at [555, 412] on input "Continue" at bounding box center [559, 402] width 158 height 31
type input "Create Schedule"
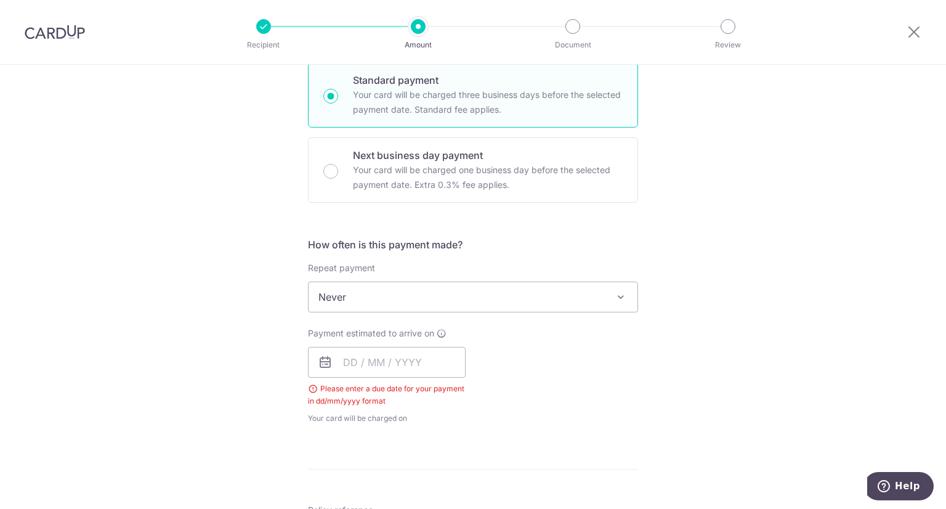
scroll to position [383, 0]
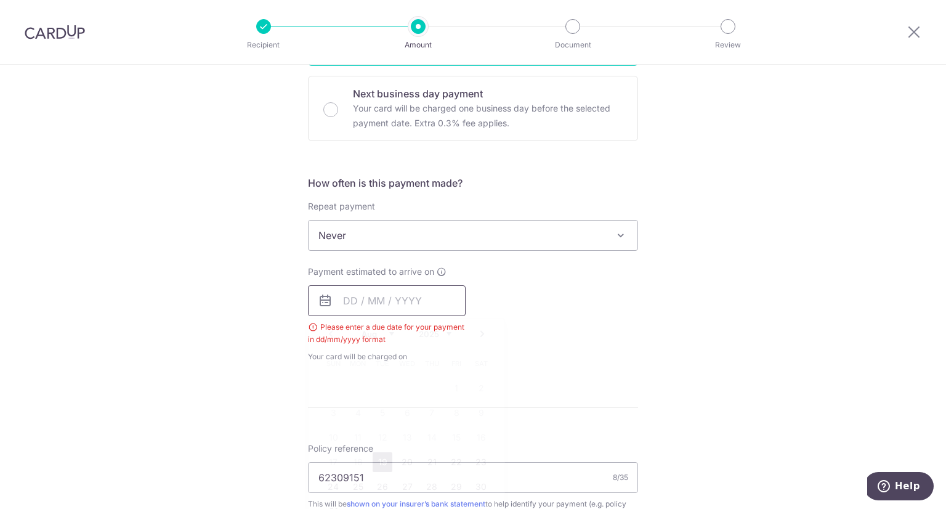
drag, startPoint x: 377, startPoint y: 294, endPoint x: 405, endPoint y: 306, distance: 30.6
click at [377, 294] on input "text" at bounding box center [387, 300] width 158 height 31
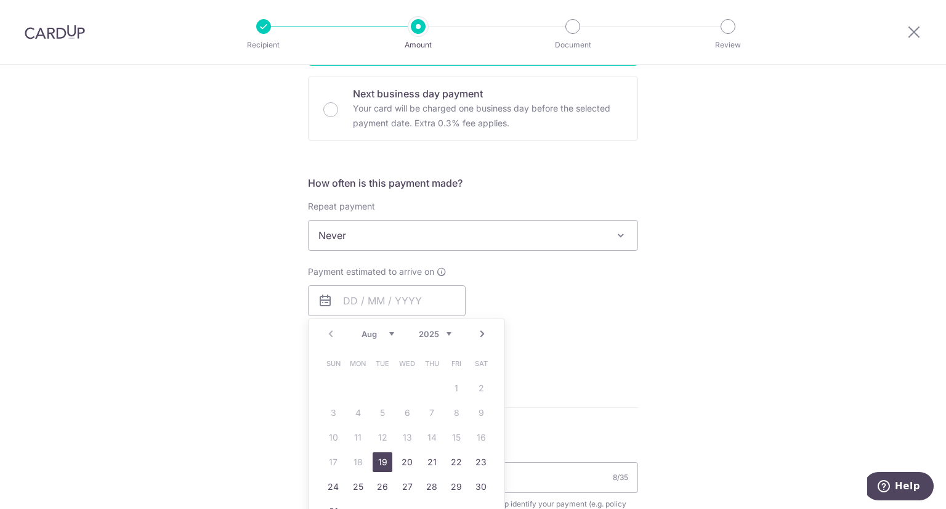
drag, startPoint x: 378, startPoint y: 459, endPoint x: 595, endPoint y: 355, distance: 241.2
click at [379, 459] on link "19" at bounding box center [382, 462] width 20 height 20
type input "19/08/2025"
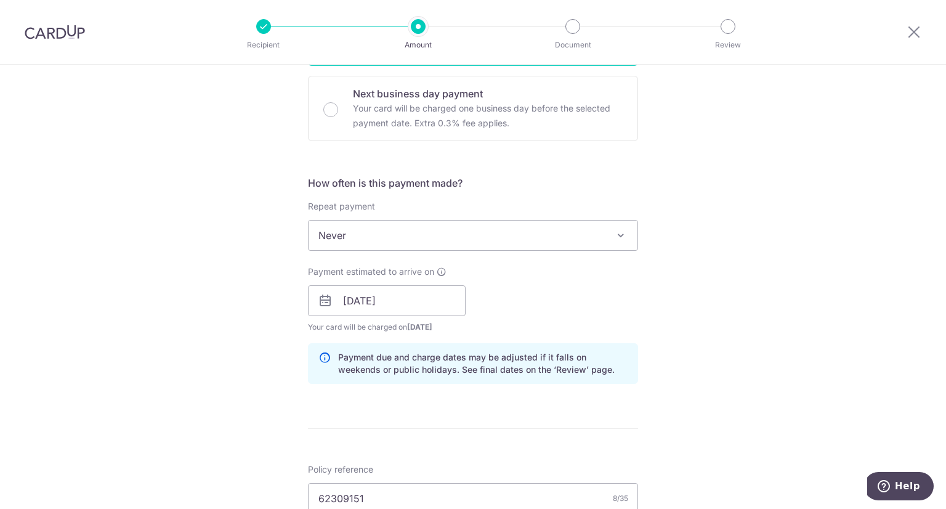
click at [654, 284] on div "Tell us more about your payment Enter payment amount SGD Please enter your paym…" at bounding box center [473, 272] width 946 height 1181
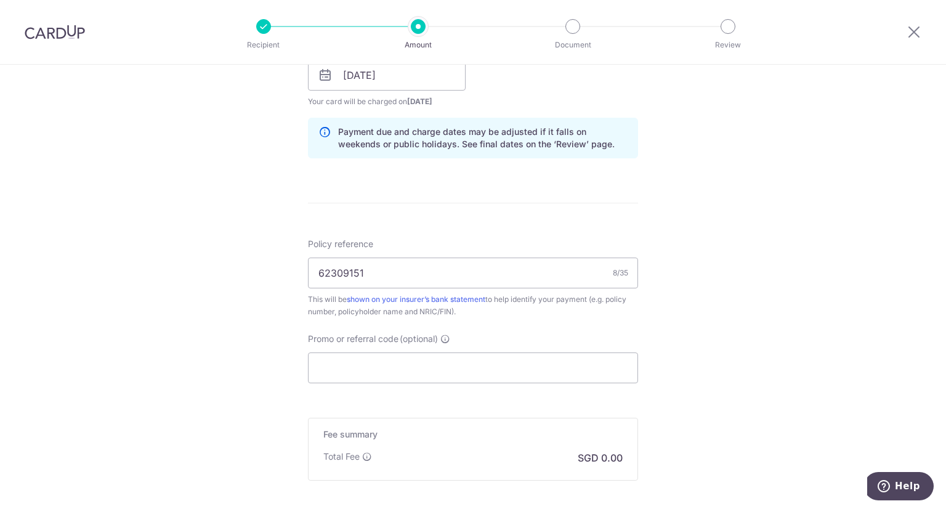
scroll to position [629, 0]
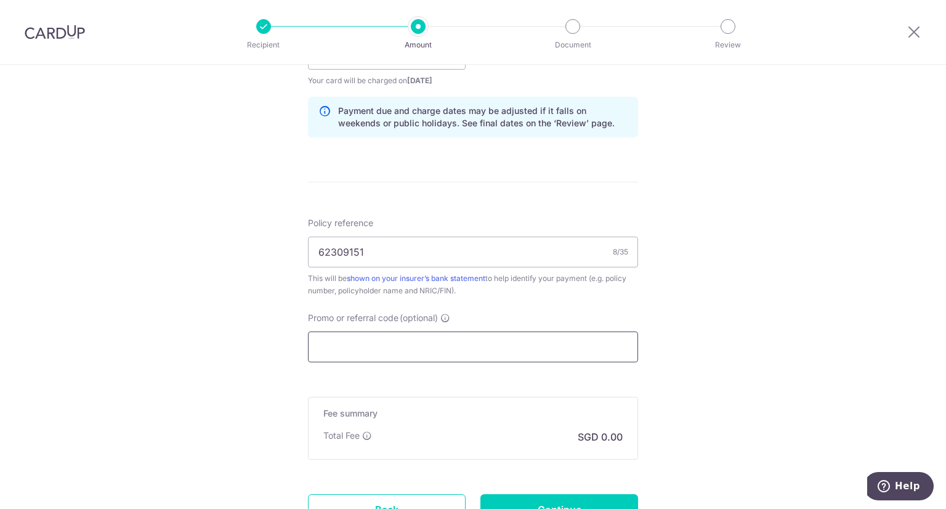
drag, startPoint x: 526, startPoint y: 336, endPoint x: 525, endPoint y: 355, distance: 18.5
click at [526, 338] on input "Promo or referral code (optional)" at bounding box center [473, 346] width 330 height 31
click at [566, 432] on div "Total Fee SGD 0.00" at bounding box center [472, 436] width 299 height 15
click at [600, 434] on p "SGD 0.00" at bounding box center [599, 436] width 45 height 15
drag, startPoint x: 606, startPoint y: 435, endPoint x: 618, endPoint y: 435, distance: 12.3
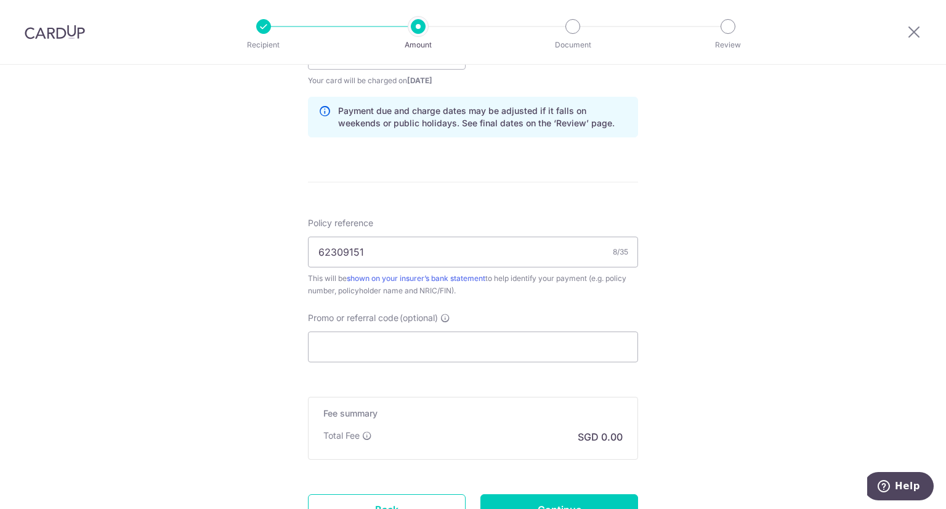
click at [608, 435] on p "SGD 0.00" at bounding box center [599, 436] width 45 height 15
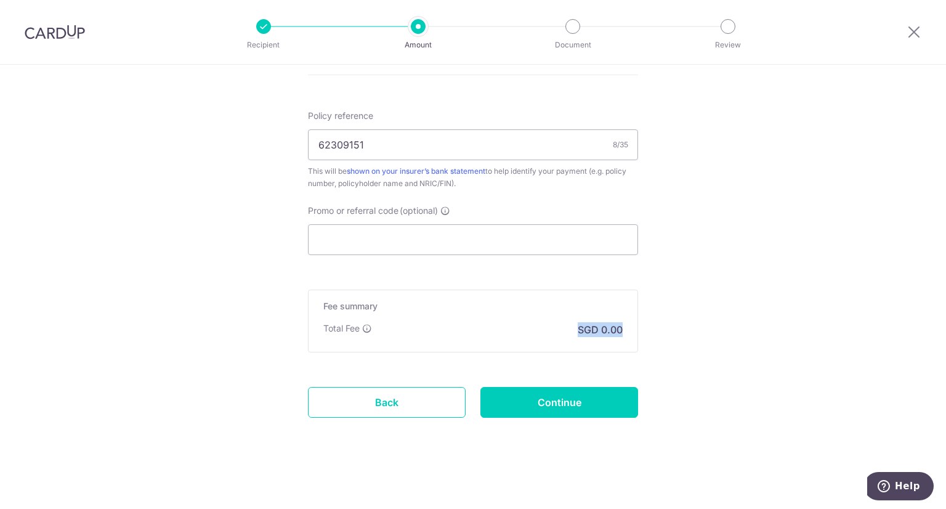
drag, startPoint x: 649, startPoint y: 336, endPoint x: 677, endPoint y: 337, distance: 27.8
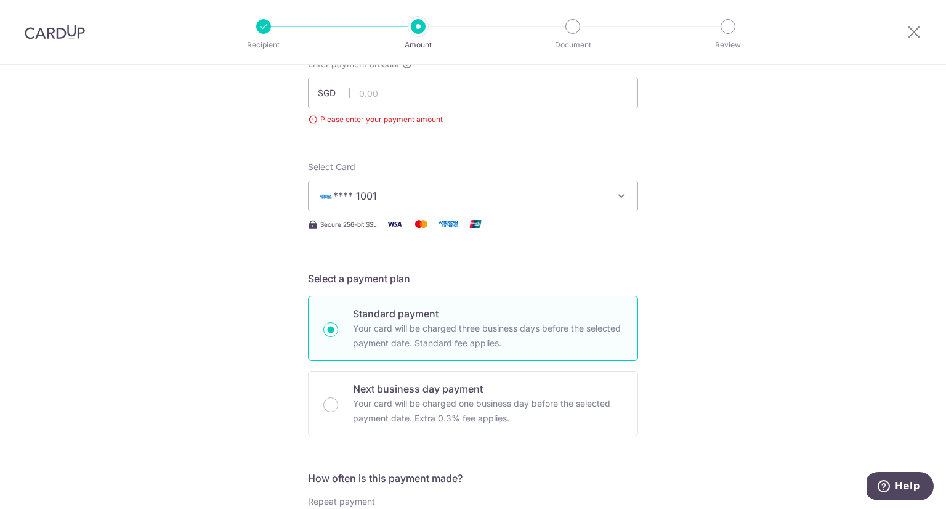
scroll to position [0, 0]
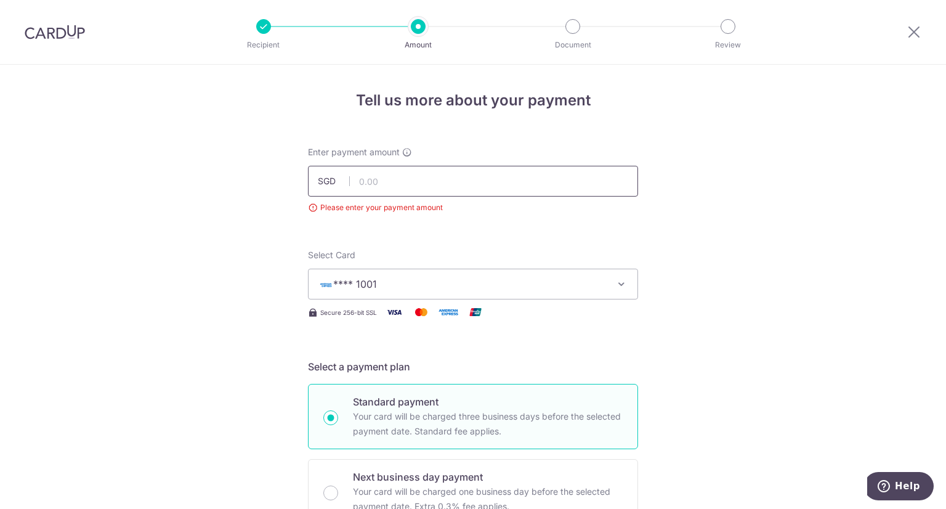
click at [424, 182] on input "text" at bounding box center [473, 181] width 330 height 31
type input "160.00"
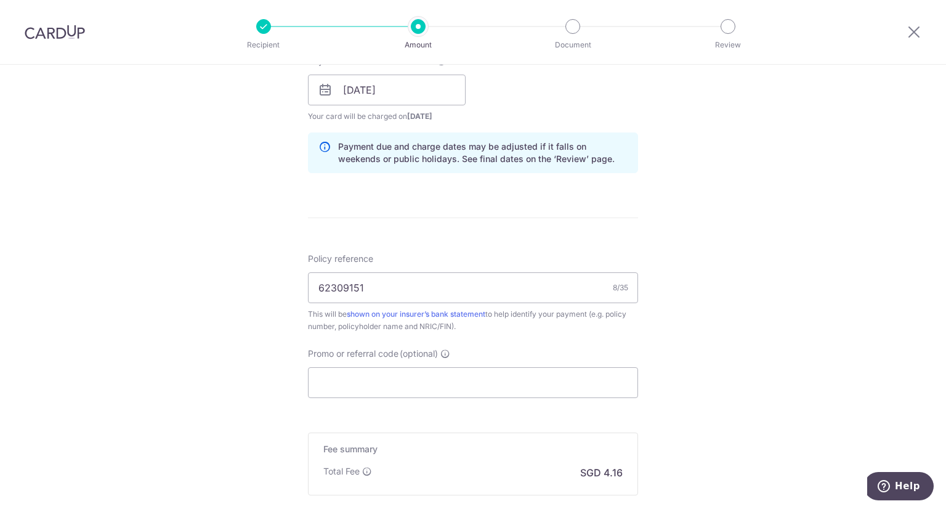
scroll to position [736, 0]
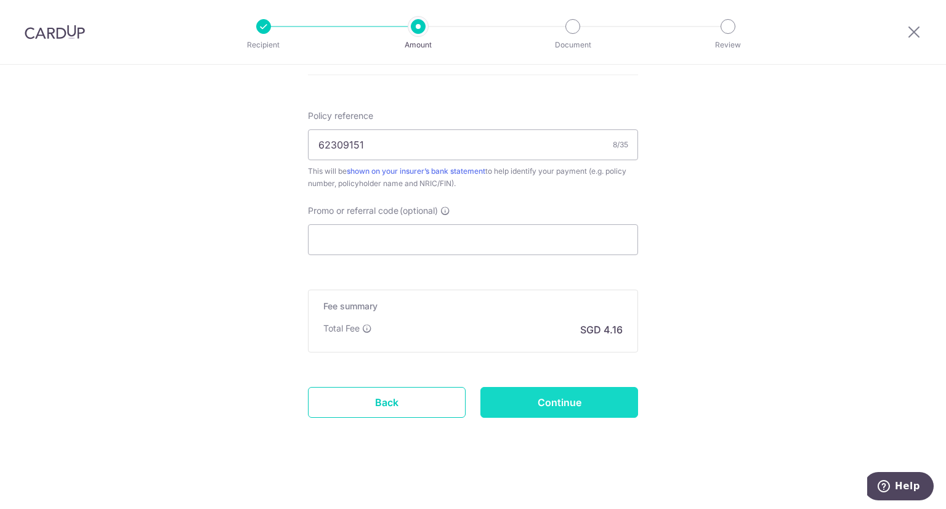
click at [582, 402] on input "Continue" at bounding box center [559, 402] width 158 height 31
type input "Create Schedule"
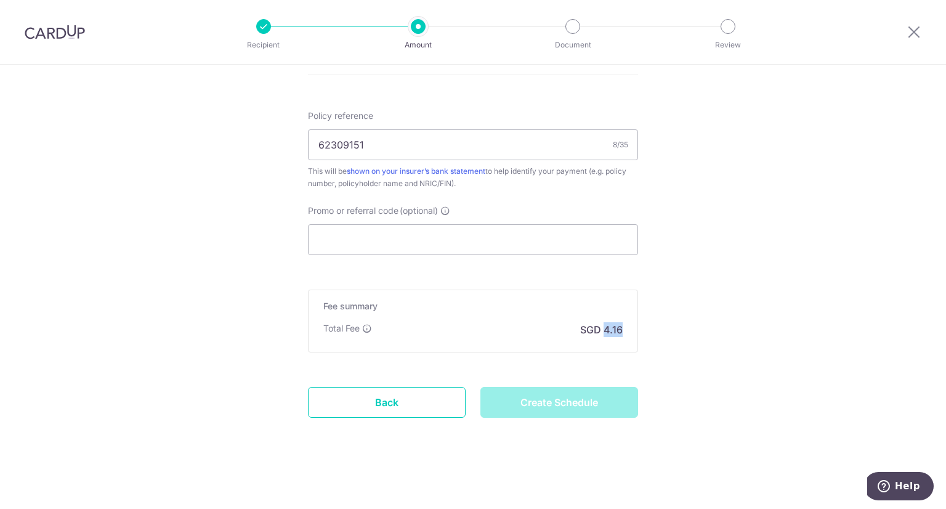
click at [630, 330] on div "Fee summary Base fee $ 0.00 Extend fee Next-day fee Total Fee SGD 4.16" at bounding box center [473, 320] width 330 height 63
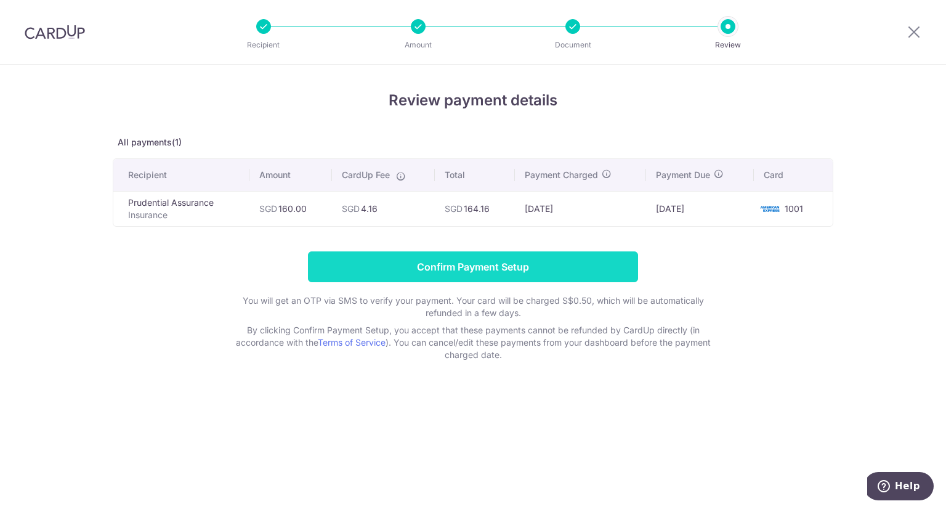
click at [551, 268] on input "Confirm Payment Setup" at bounding box center [473, 266] width 330 height 31
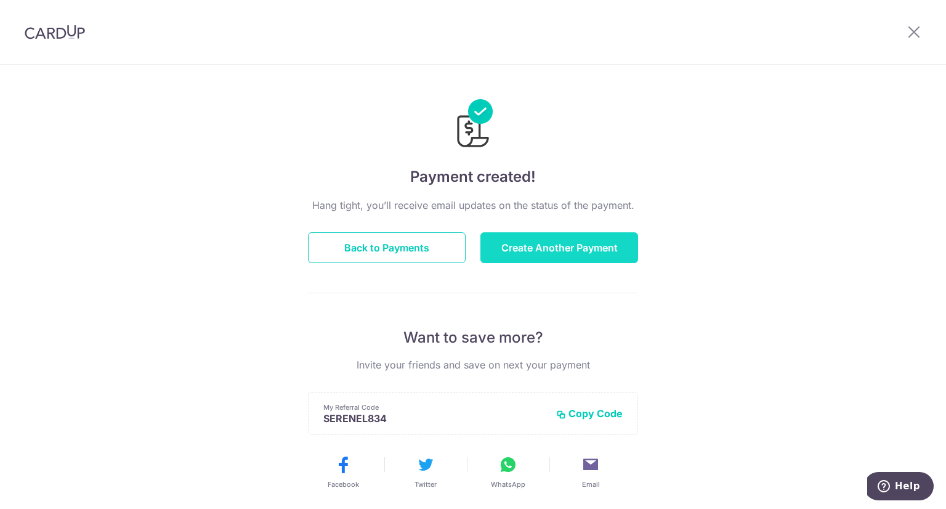
click at [579, 243] on button "Create Another Payment" at bounding box center [559, 247] width 158 height 31
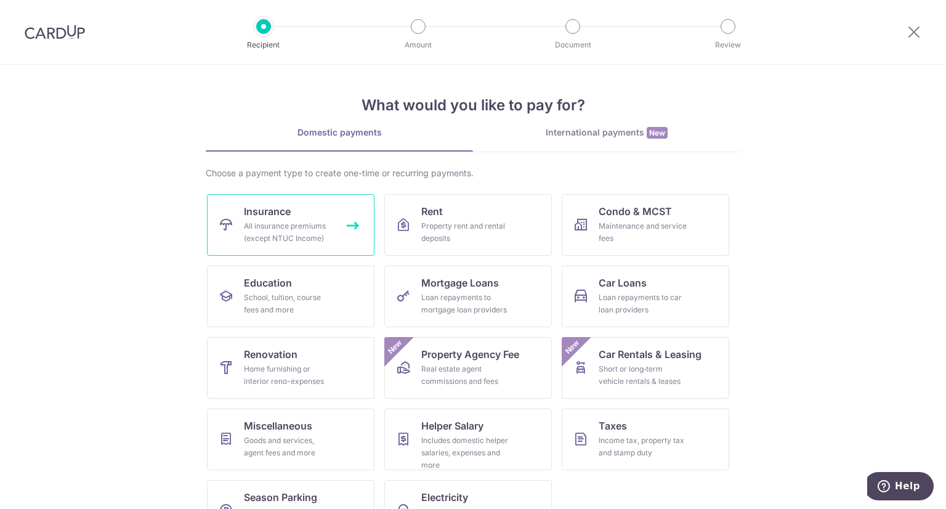
click at [273, 236] on div "All insurance premiums (except NTUC Income)" at bounding box center [288, 232] width 89 height 25
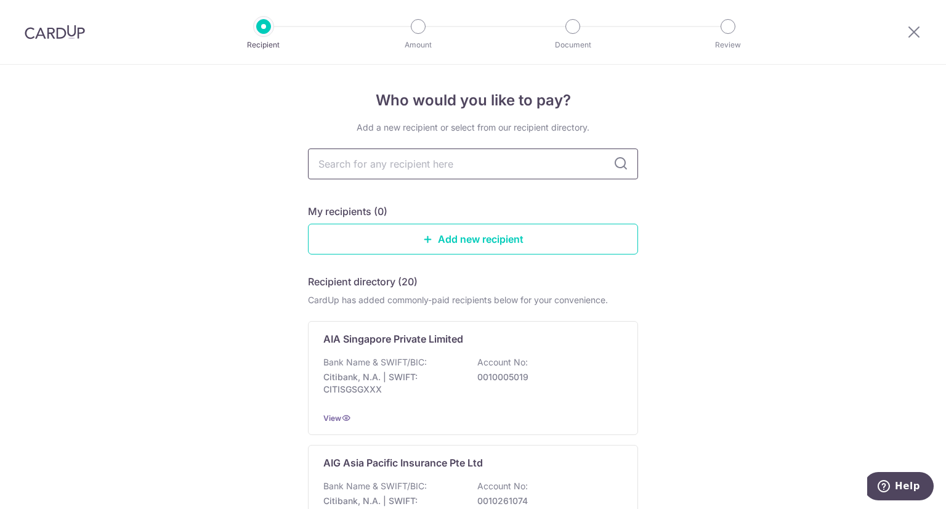
click at [420, 163] on input "text" at bounding box center [473, 163] width 330 height 31
type input "prudential"
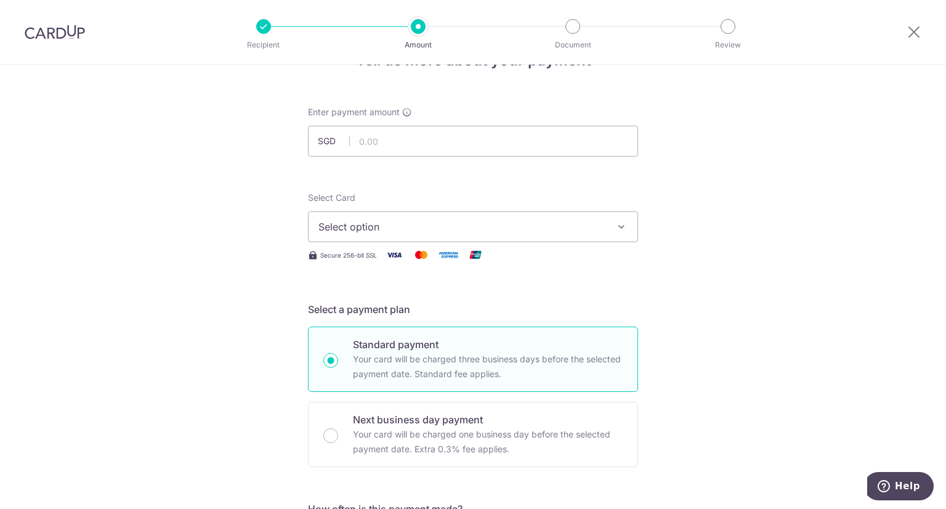
scroll to position [62, 0]
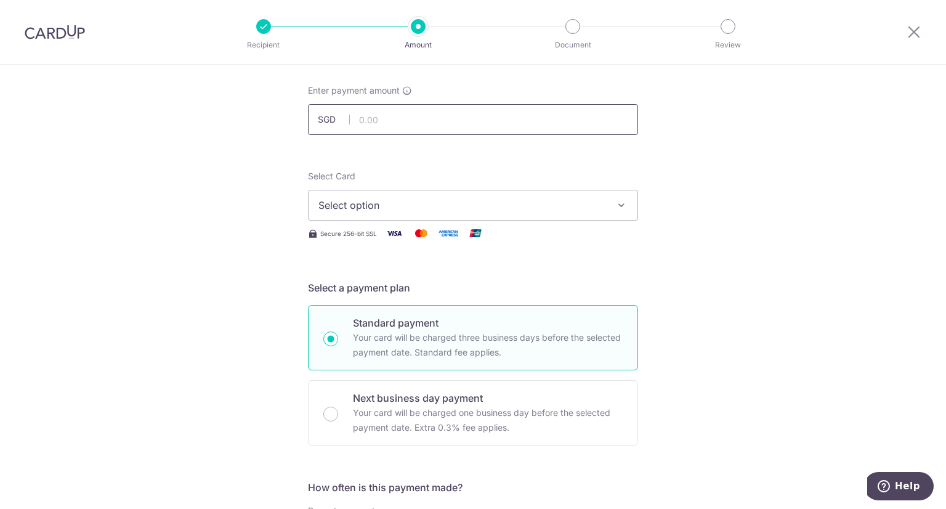
click at [460, 111] on input "text" at bounding box center [473, 119] width 330 height 31
type input "1,336.00"
click at [452, 206] on span "Select option" at bounding box center [461, 205] width 287 height 15
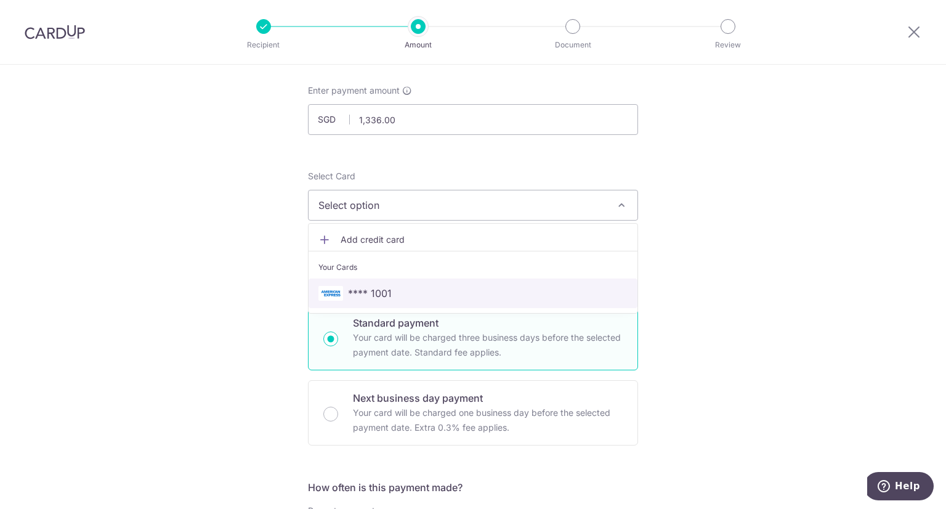
drag, startPoint x: 424, startPoint y: 286, endPoint x: 594, endPoint y: 292, distance: 170.0
click at [424, 286] on span "**** 1001" at bounding box center [472, 293] width 309 height 15
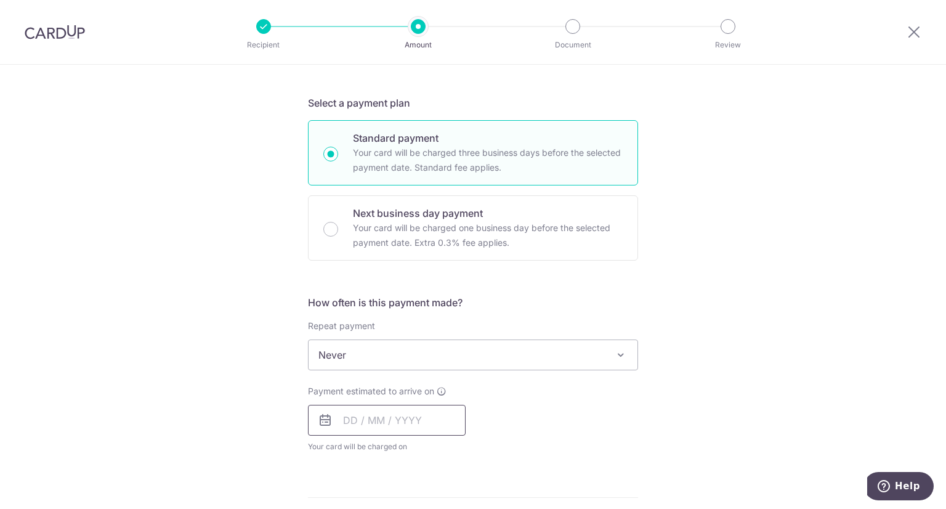
scroll to position [369, 0]
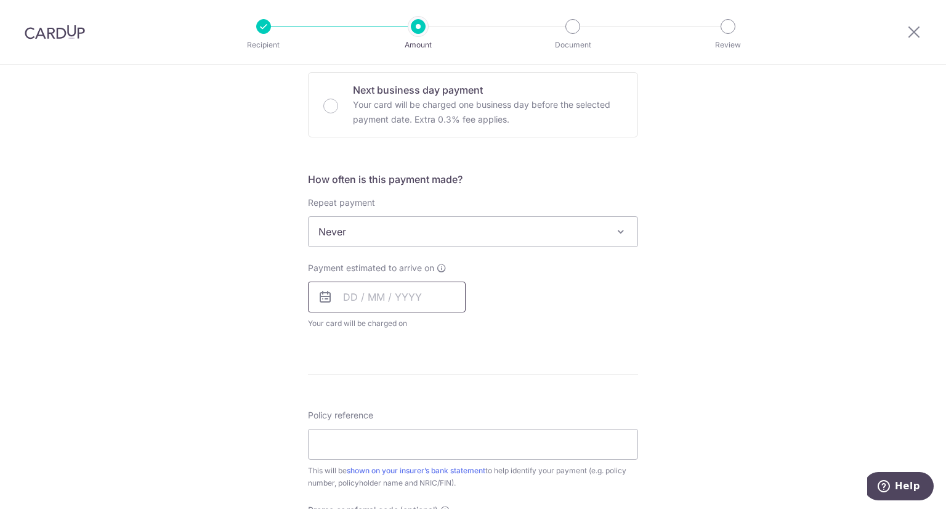
click at [401, 301] on input "text" at bounding box center [387, 296] width 158 height 31
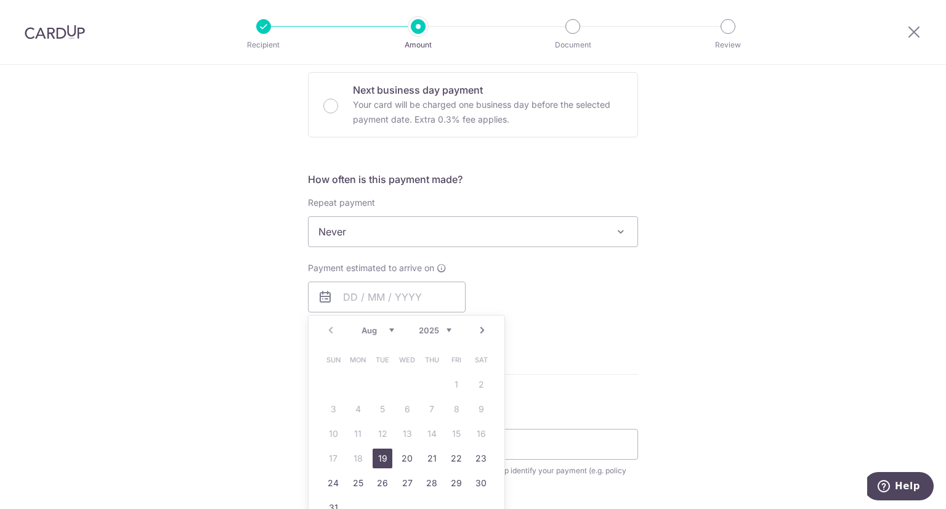
drag, startPoint x: 381, startPoint y: 459, endPoint x: 542, endPoint y: 347, distance: 196.0
click at [380, 459] on link "19" at bounding box center [382, 458] width 20 height 20
type input "19/08/2025"
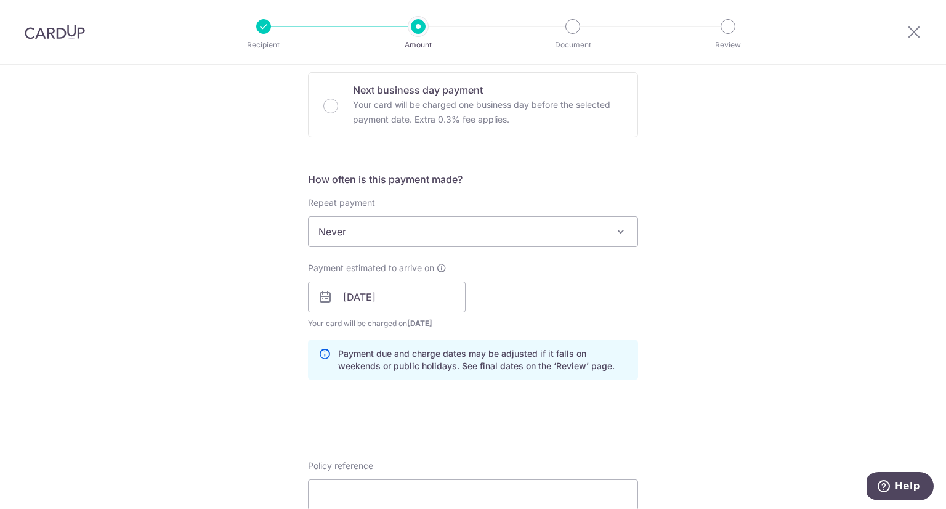
click at [593, 291] on div "Payment estimated to arrive on 19/08/2025 Prev Next Aug Sep Oct Nov Dec 2025 20…" at bounding box center [472, 296] width 345 height 68
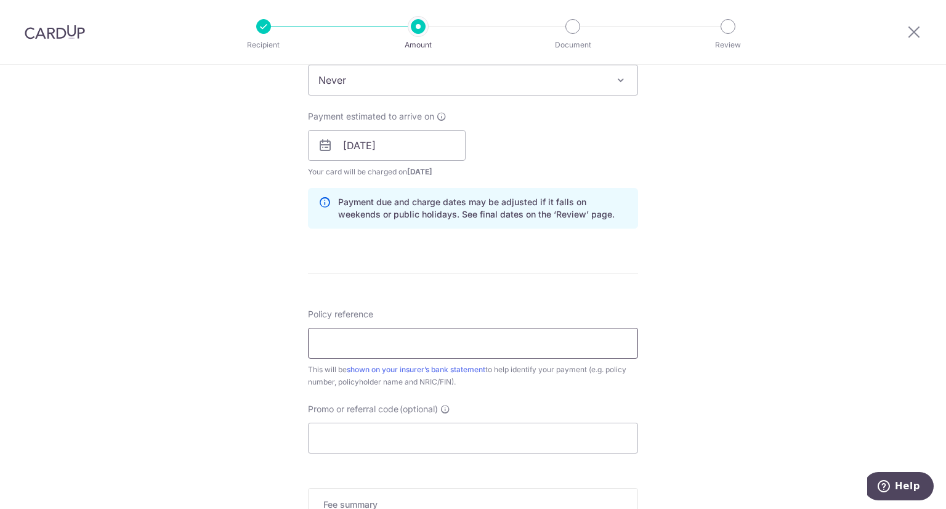
scroll to position [554, 0]
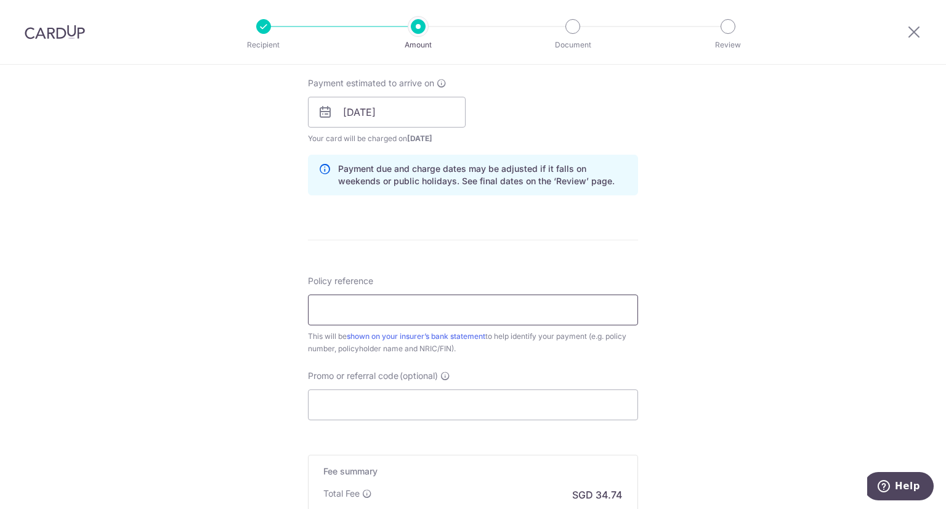
click at [496, 316] on input "Policy reference" at bounding box center [473, 309] width 330 height 31
paste input "62309169"
type input "62309169"
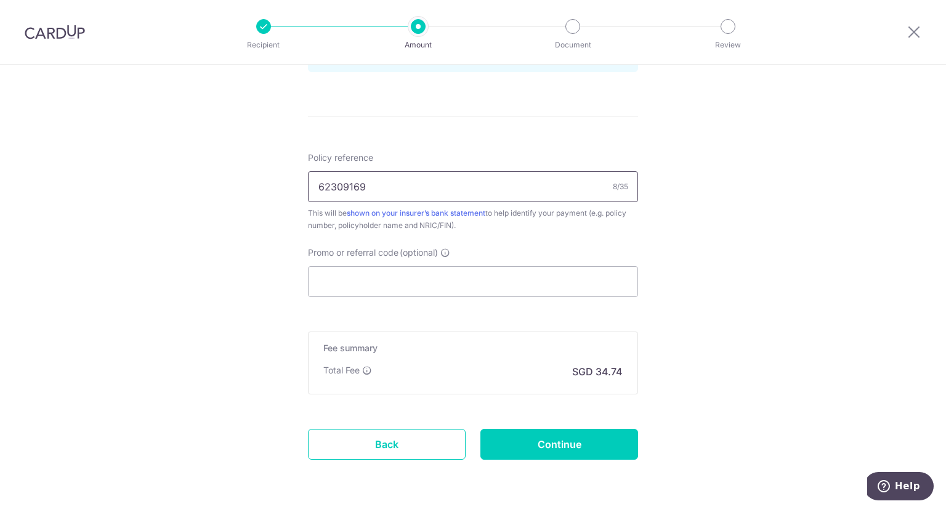
scroll to position [719, 0]
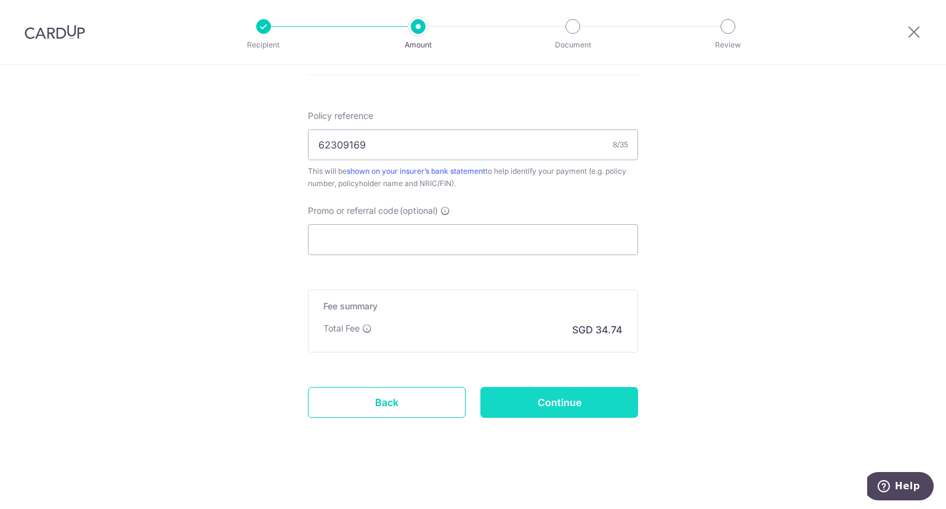
click at [538, 392] on input "Continue" at bounding box center [559, 402] width 158 height 31
type input "Create Schedule"
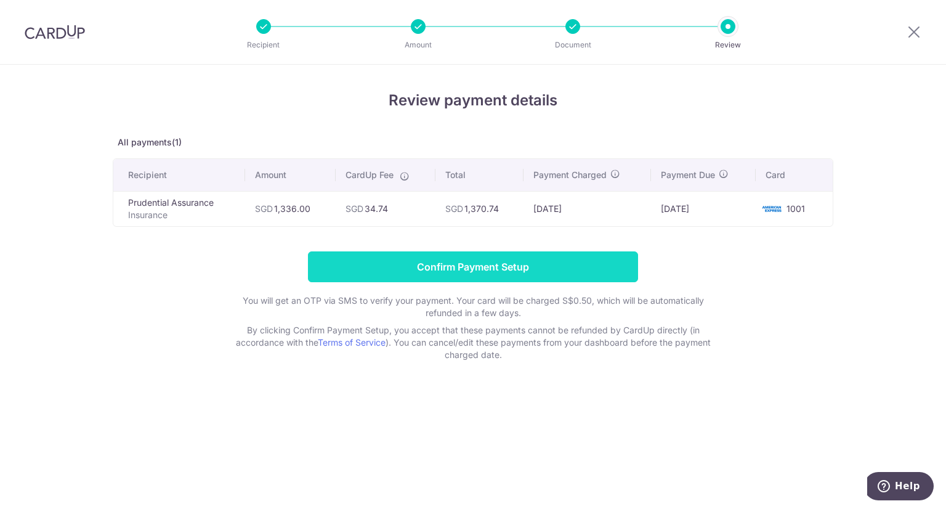
click at [477, 267] on input "Confirm Payment Setup" at bounding box center [473, 266] width 330 height 31
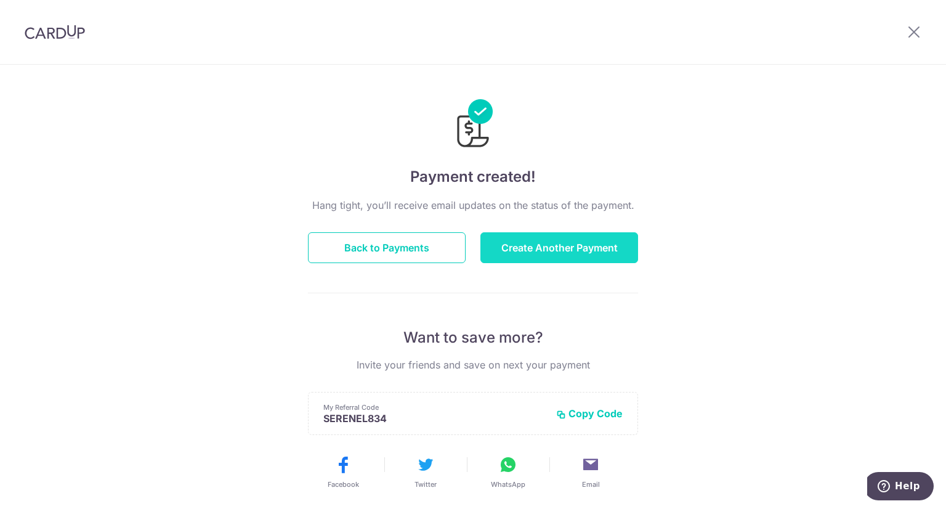
click at [518, 248] on button "Create Another Payment" at bounding box center [559, 247] width 158 height 31
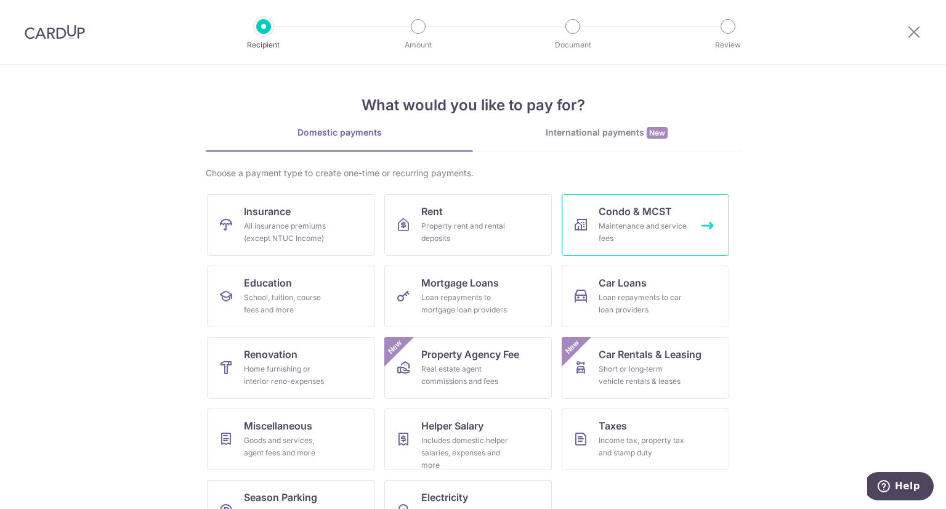
click at [646, 215] on span "Condo & MCST" at bounding box center [634, 211] width 73 height 15
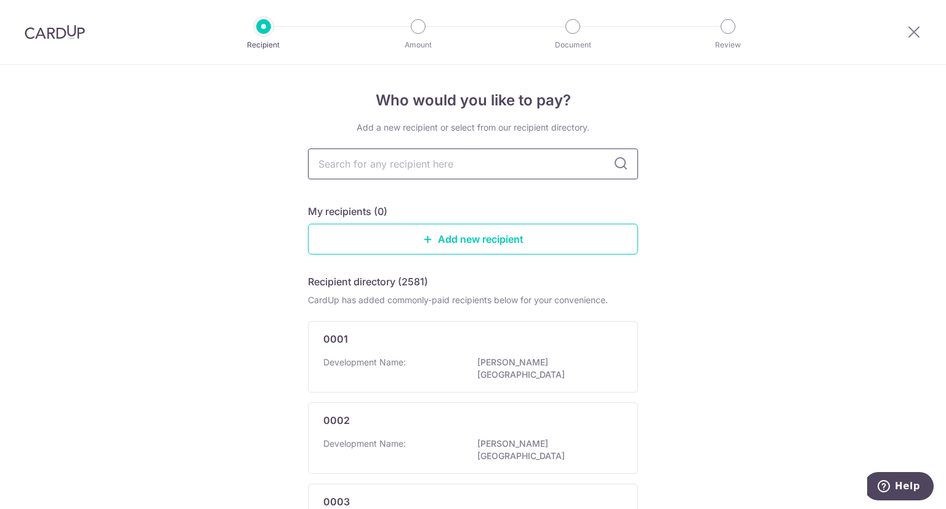
click at [526, 161] on input "text" at bounding box center [473, 163] width 330 height 31
type input "jewel"
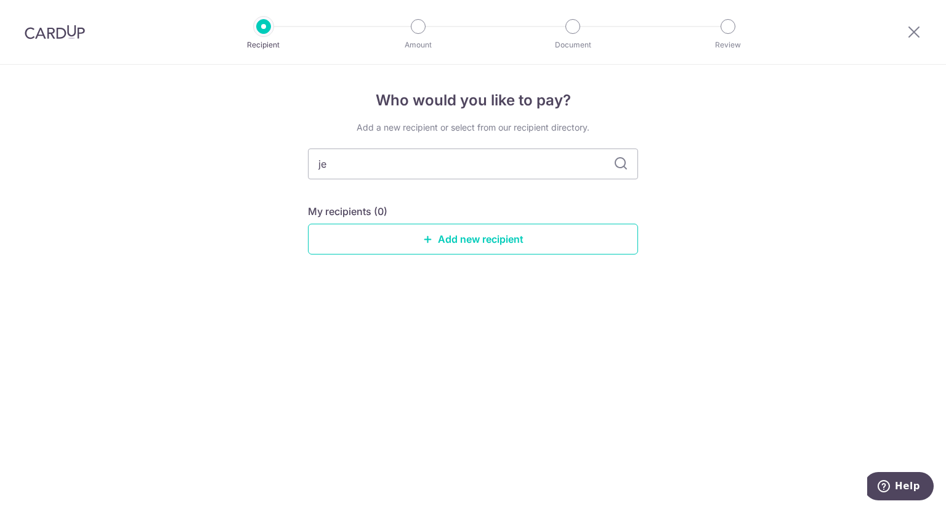
type input "j"
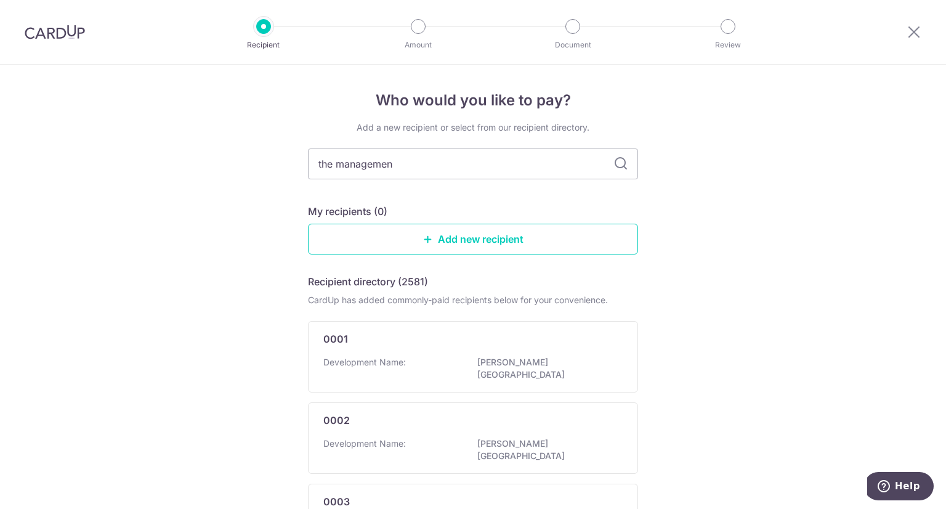
type input "the management"
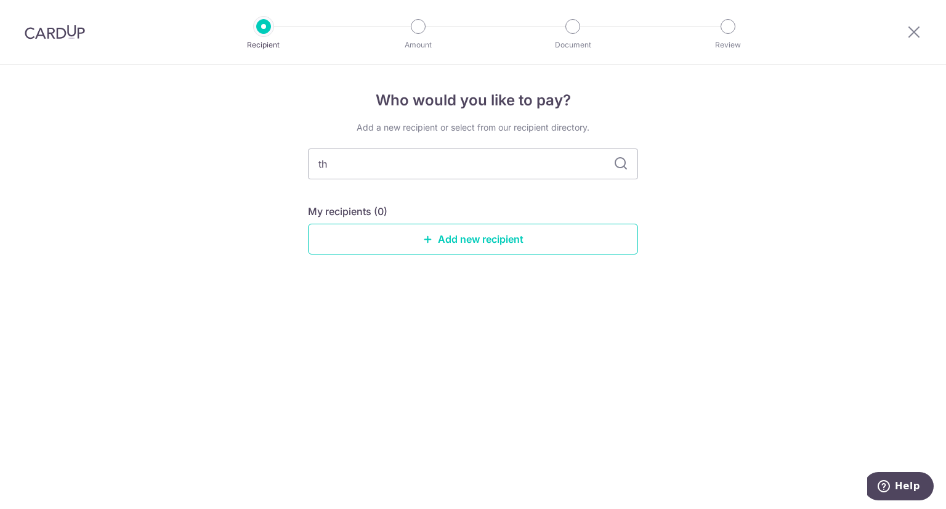
type input "t"
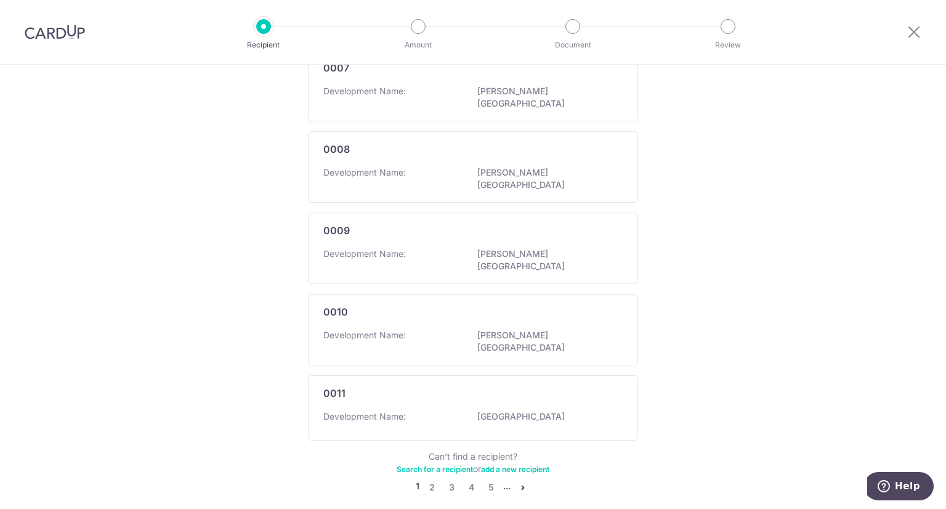
scroll to position [677, 0]
click at [520, 482] on icon "pager" at bounding box center [523, 487] width 10 height 10
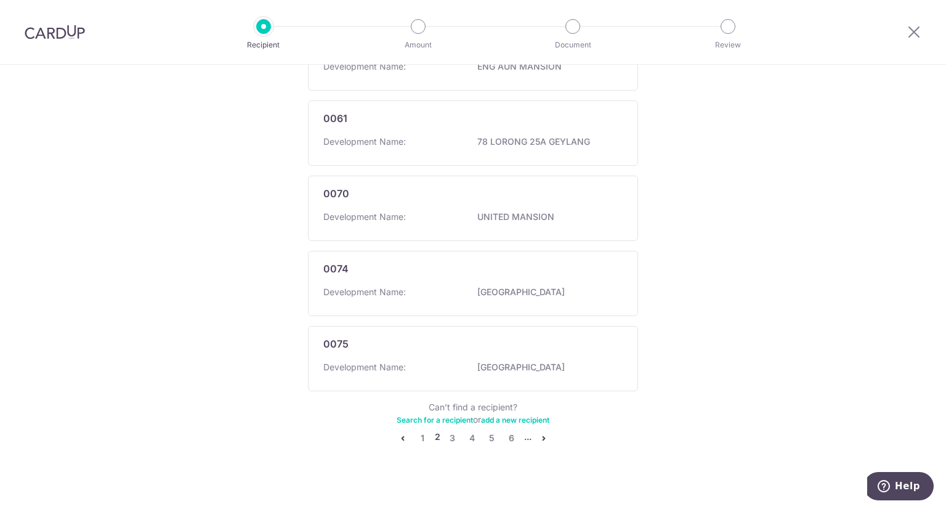
scroll to position [0, 0]
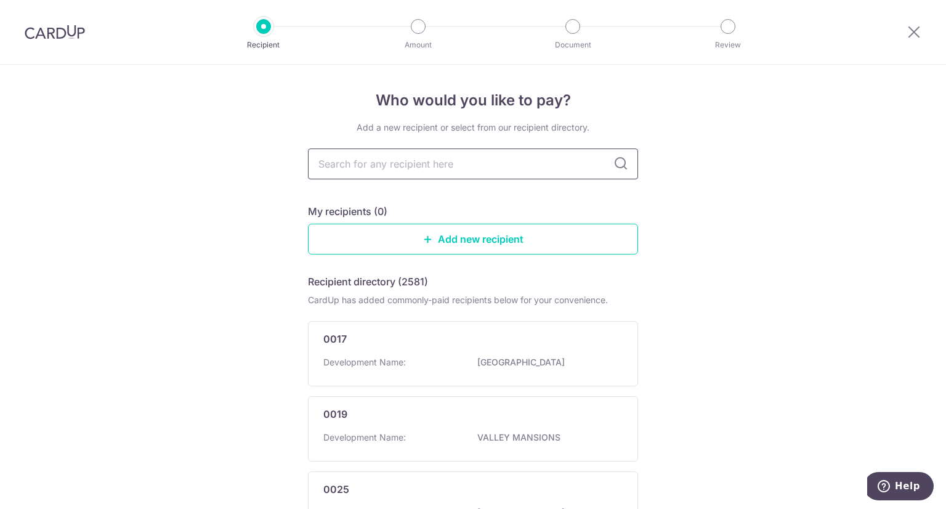
click at [525, 166] on input "text" at bounding box center [473, 163] width 330 height 31
type input "buangkok"
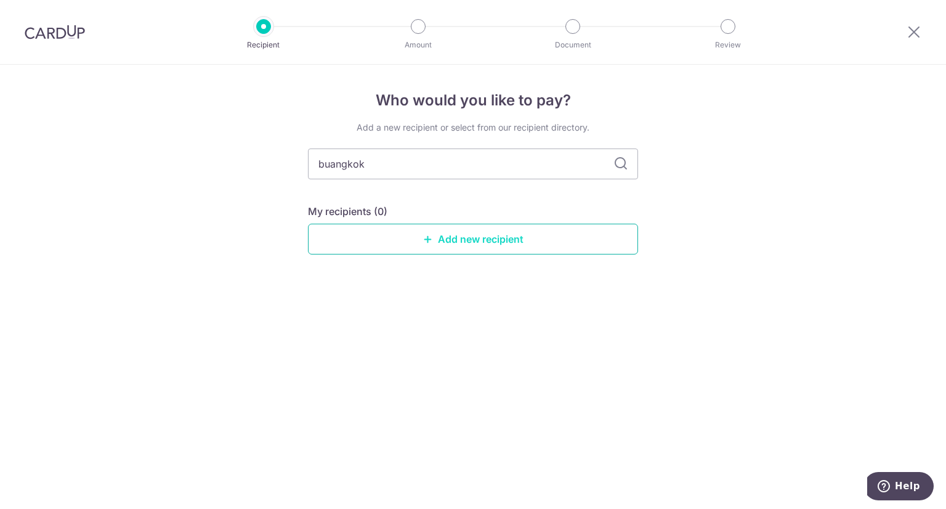
click at [515, 241] on link "Add new recipient" at bounding box center [473, 238] width 330 height 31
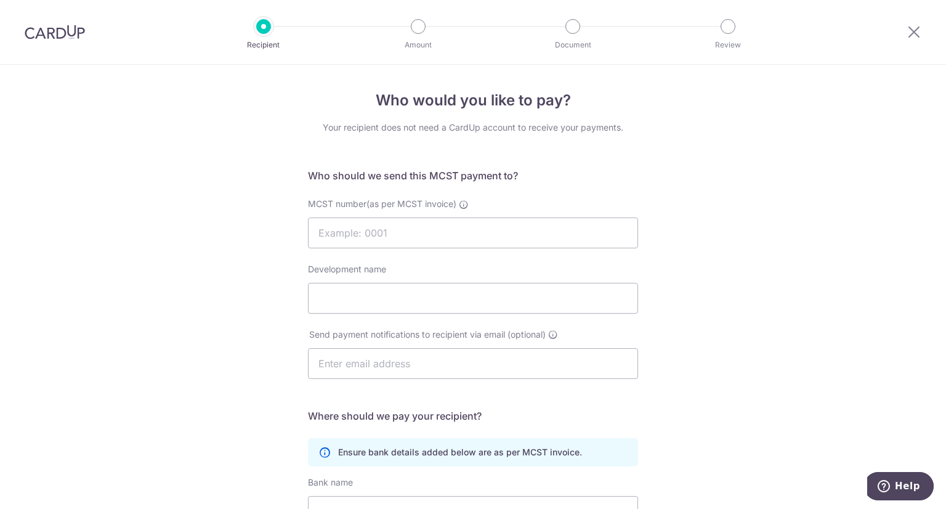
click at [86, 35] on div at bounding box center [55, 32] width 110 height 64
click at [909, 29] on icon at bounding box center [913, 31] width 15 height 15
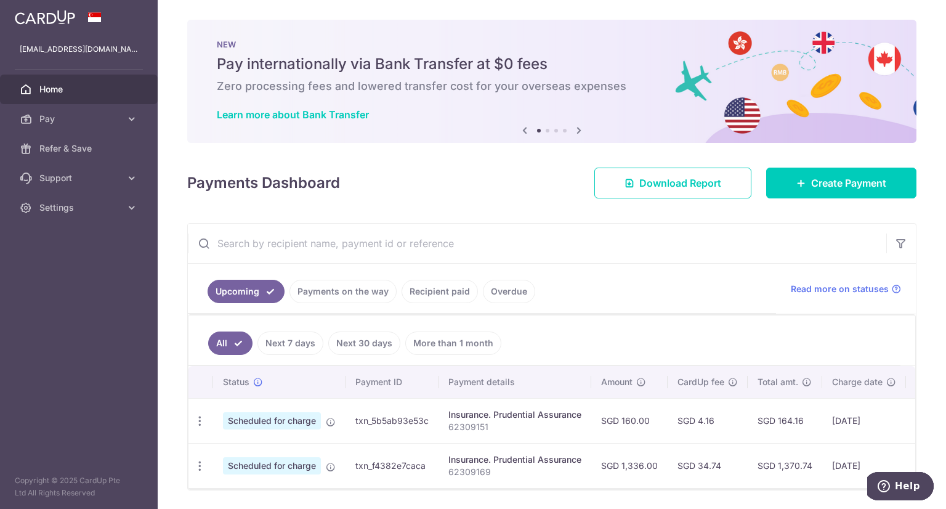
scroll to position [44, 0]
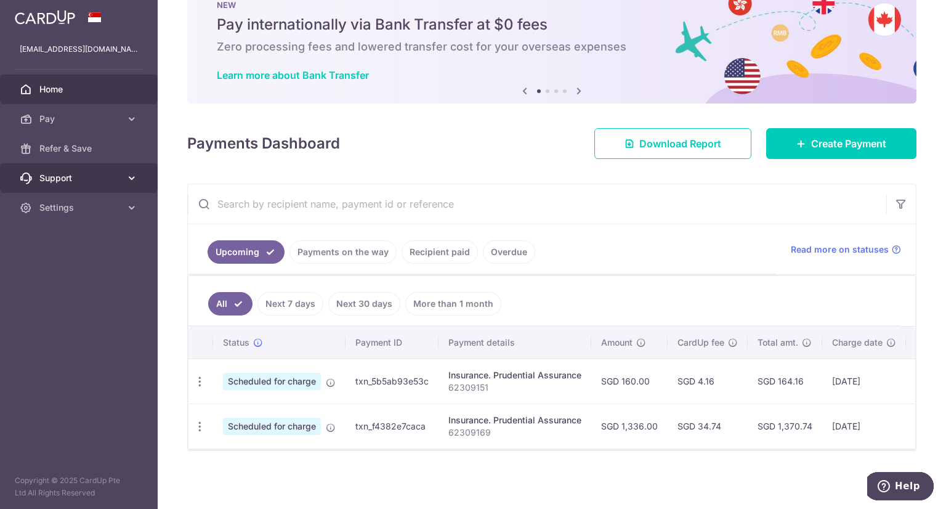
click at [93, 183] on span "Support" at bounding box center [79, 178] width 81 height 12
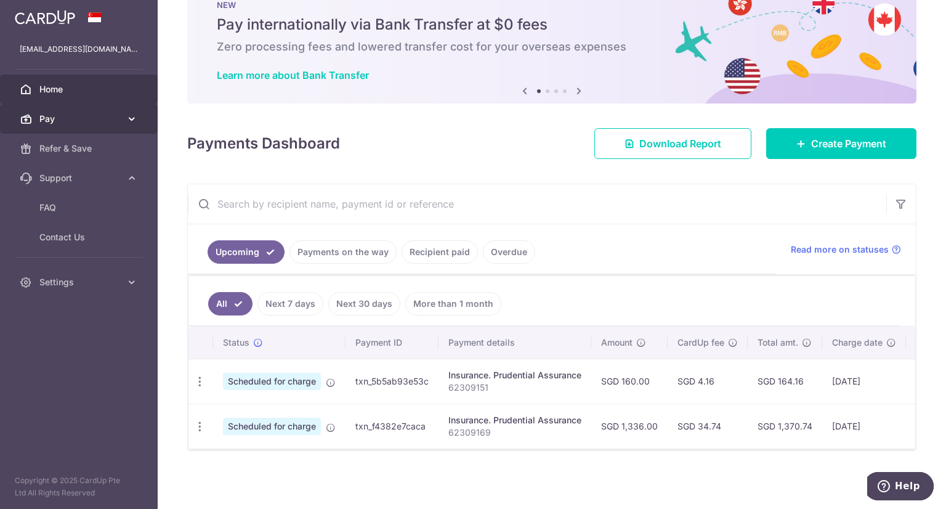
click at [109, 117] on span "Pay" at bounding box center [79, 119] width 81 height 12
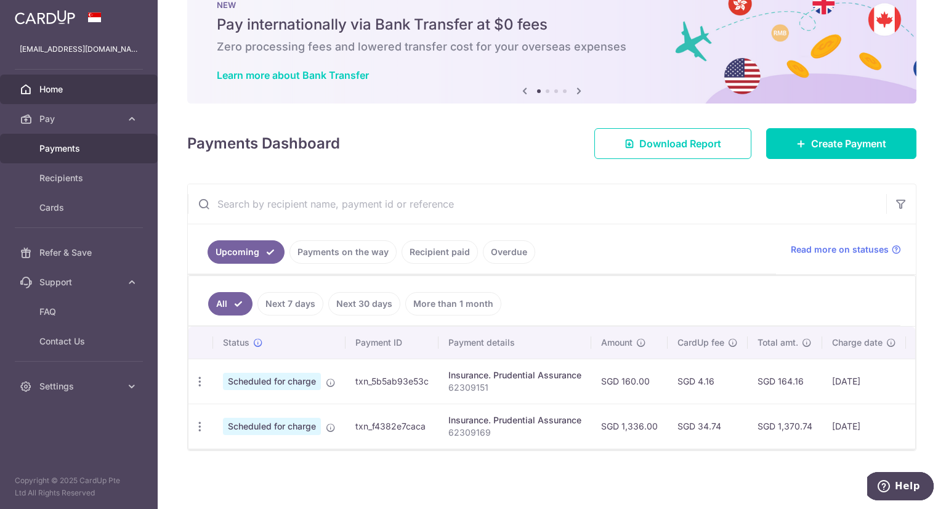
click at [113, 148] on span "Payments" at bounding box center [79, 148] width 81 height 12
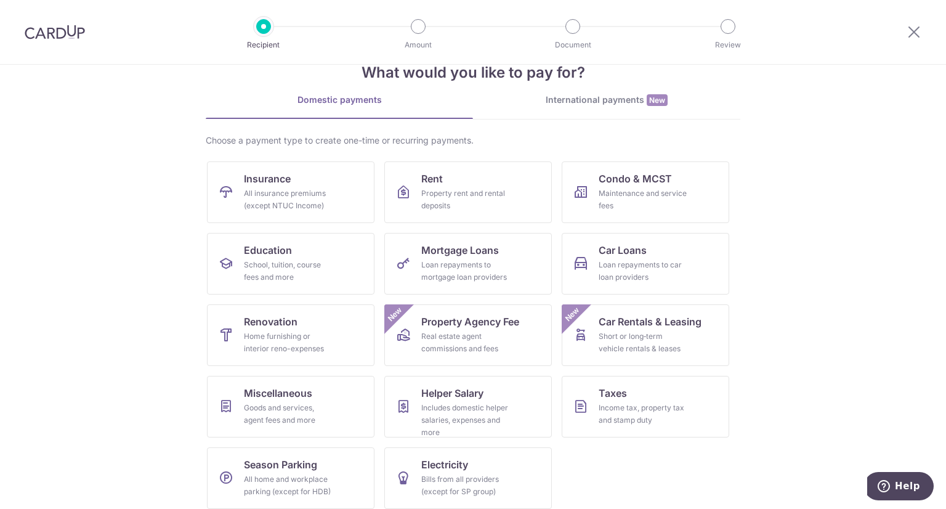
scroll to position [42, 0]
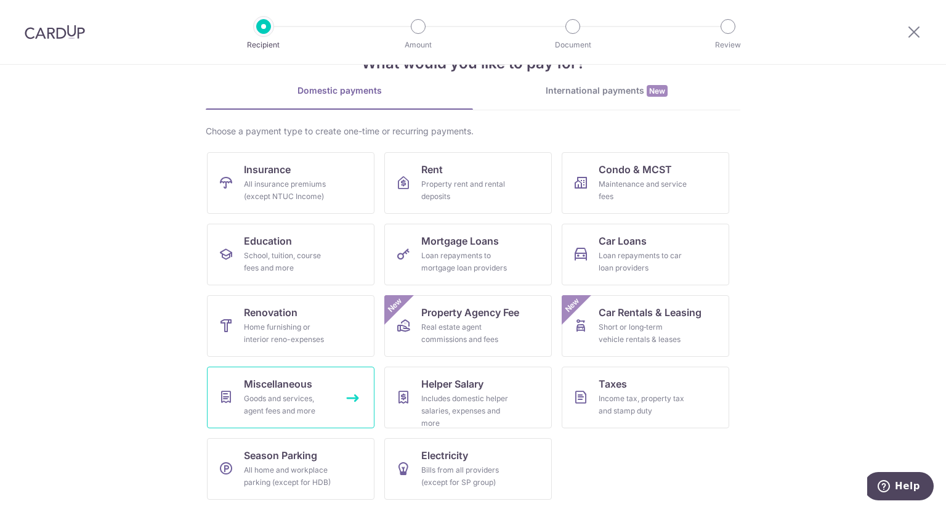
click at [308, 390] on link "Miscellaneous Goods and services, agent fees and more" at bounding box center [290, 397] width 167 height 62
